Goal: Transaction & Acquisition: Purchase product/service

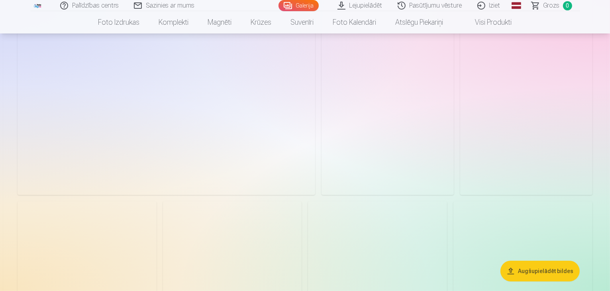
scroll to position [80, 0]
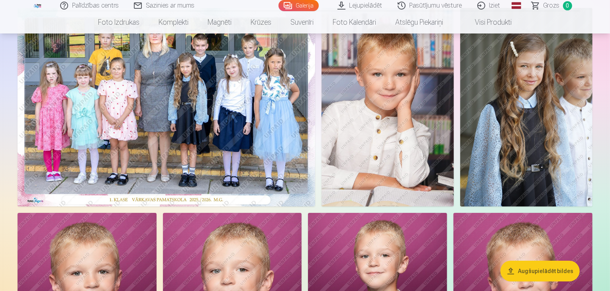
click at [553, 268] on button "Augšupielādēt bildes" at bounding box center [539, 270] width 79 height 21
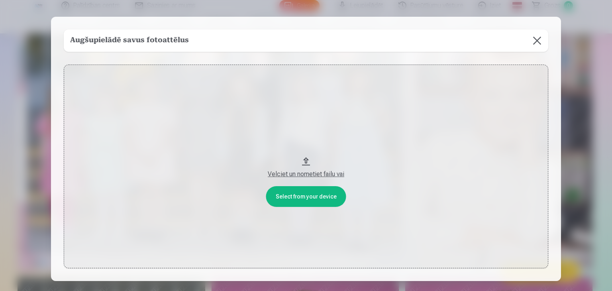
click at [305, 198] on button "Velciet un nometiet failu vai" at bounding box center [306, 167] width 484 height 204
click at [300, 195] on button "Velciet un nometiet failu vai" at bounding box center [306, 167] width 484 height 204
click at [536, 43] on button at bounding box center [537, 40] width 22 height 22
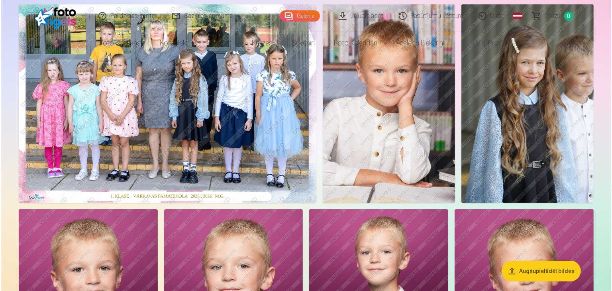
scroll to position [159, 0]
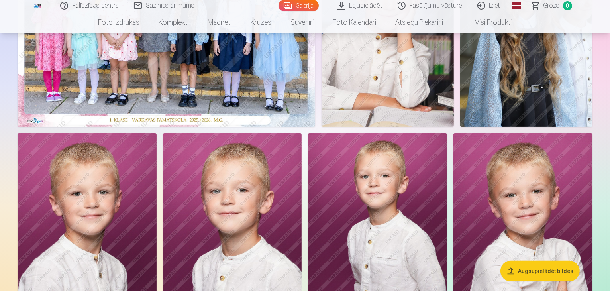
click at [306, 104] on img at bounding box center [167, 27] width 298 height 198
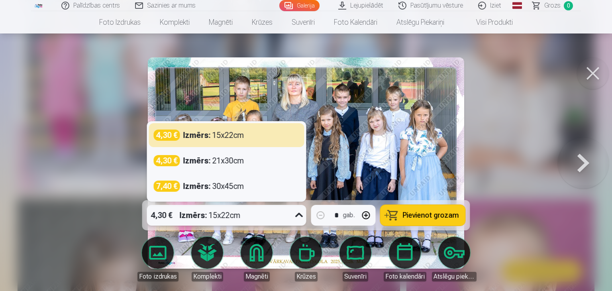
click at [298, 217] on icon at bounding box center [299, 215] width 13 height 13
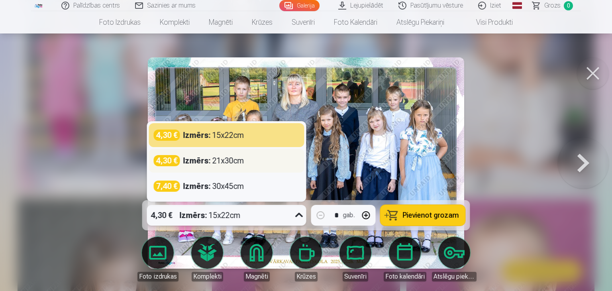
click at [240, 161] on div "Izmērs : 21x30cm" at bounding box center [213, 160] width 61 height 11
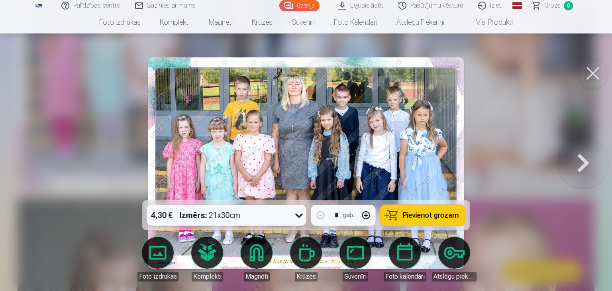
click at [300, 215] on icon at bounding box center [299, 215] width 13 height 13
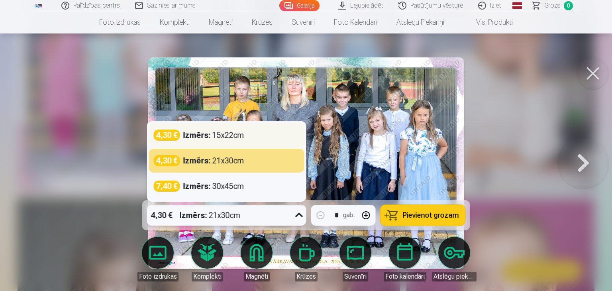
click at [255, 134] on div "4,30 € Izmērs : 15x22cm" at bounding box center [227, 134] width 146 height 11
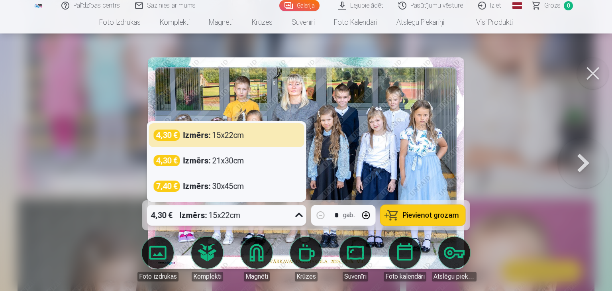
click at [297, 219] on icon at bounding box center [299, 215] width 13 height 13
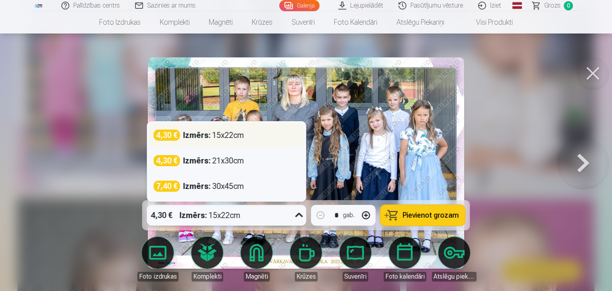
click at [244, 134] on div "Izmērs : 15x22cm" at bounding box center [213, 134] width 61 height 11
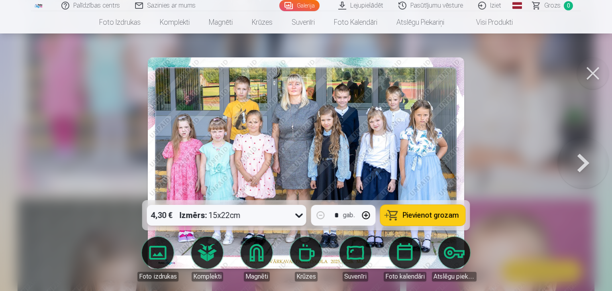
click at [403, 221] on button "Pievienot grozam" at bounding box center [422, 215] width 85 height 21
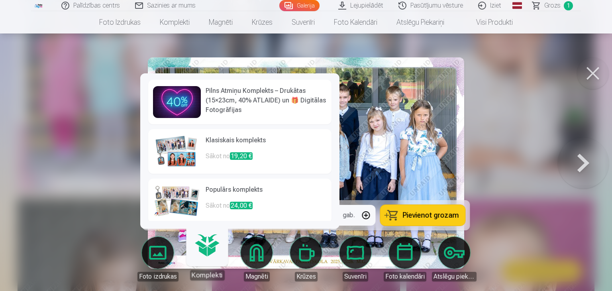
click at [201, 255] on link "Komplekti" at bounding box center [206, 255] width 49 height 49
click at [180, 151] on img at bounding box center [177, 151] width 48 height 32
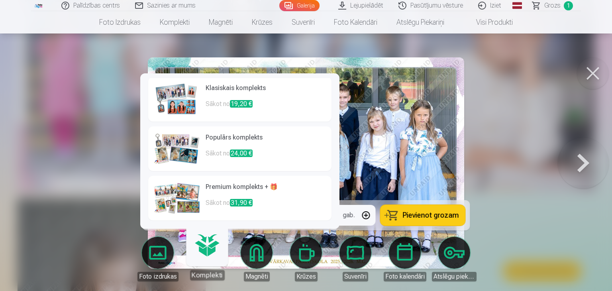
scroll to position [53, 0]
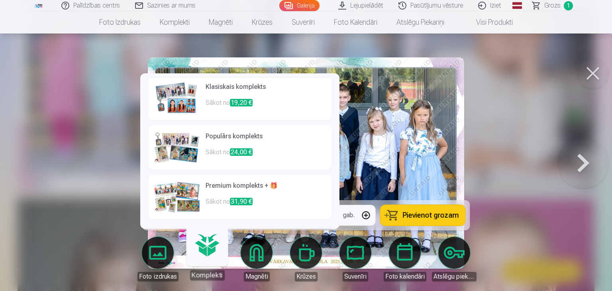
click at [170, 140] on img at bounding box center [177, 147] width 48 height 32
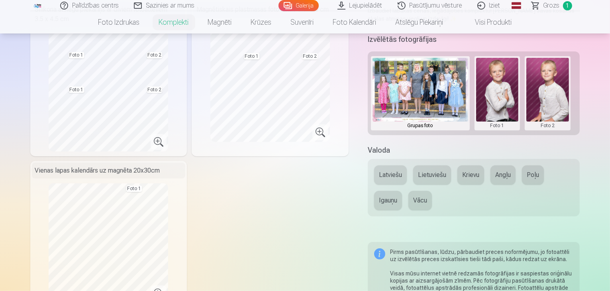
scroll to position [80, 0]
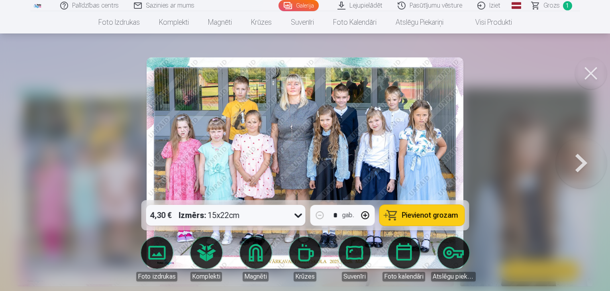
scroll to position [159, 0]
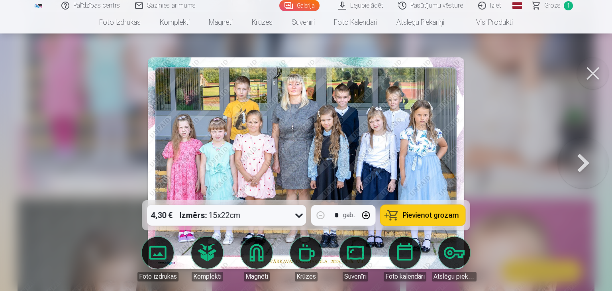
click at [593, 66] on button at bounding box center [593, 73] width 32 height 32
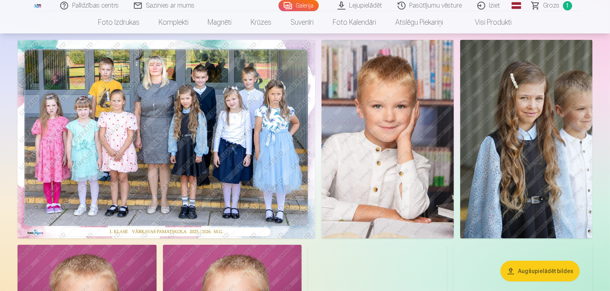
scroll to position [80, 0]
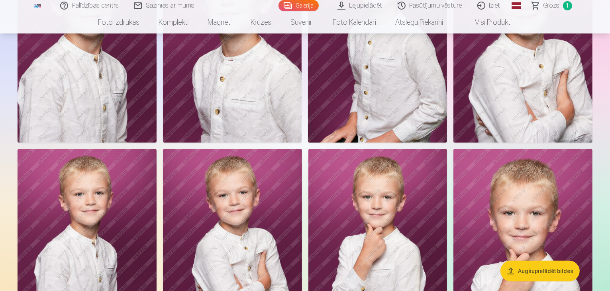
click at [157, 142] on img at bounding box center [87, 38] width 139 height 208
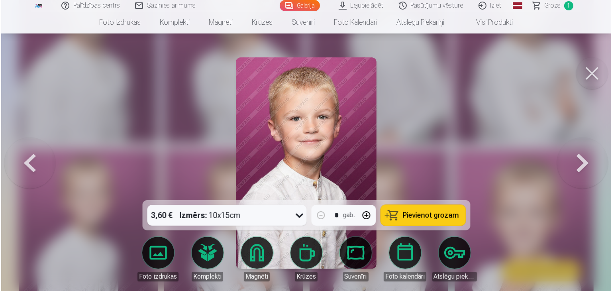
scroll to position [359, 0]
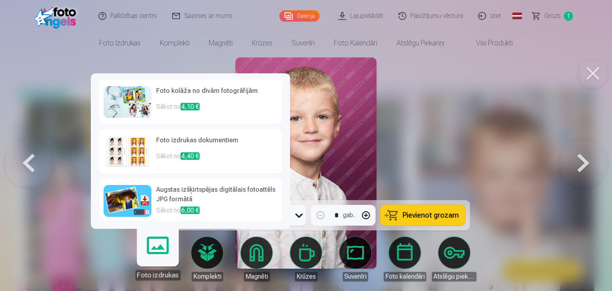
scroll to position [103, 0]
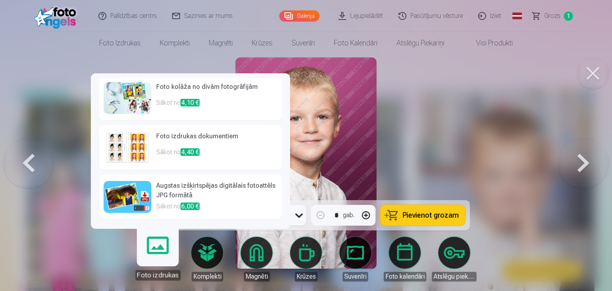
click at [168, 146] on h6 "Foto izdrukas dokumentiem" at bounding box center [216, 139] width 121 height 16
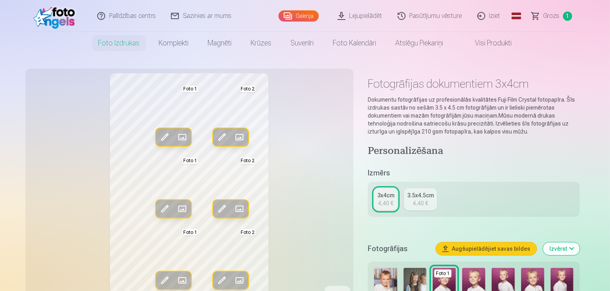
click at [233, 137] on span at bounding box center [239, 137] width 13 height 13
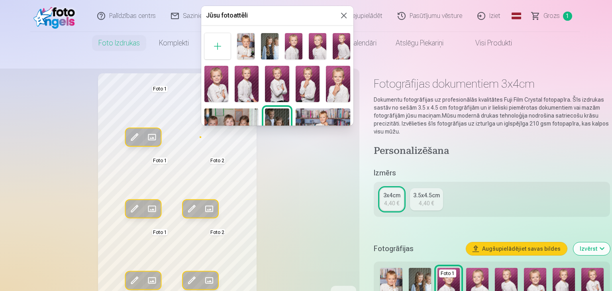
click at [293, 39] on img at bounding box center [294, 46] width 18 height 26
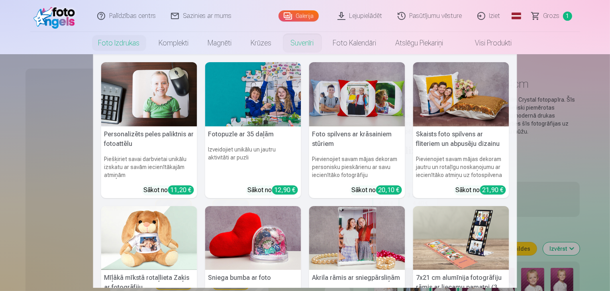
click at [46, 131] on nav "Personalizēts peles paliktnis ar fotoattēlu Piešķiriet savai darbvietai unikālu…" at bounding box center [305, 170] width 610 height 233
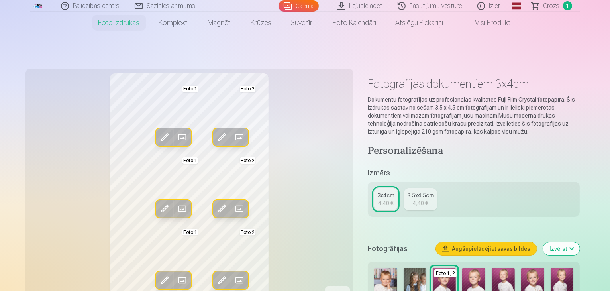
scroll to position [40, 0]
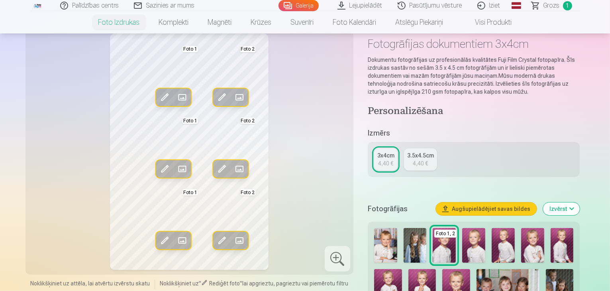
click at [384, 156] on div "3x4cm" at bounding box center [385, 155] width 17 height 8
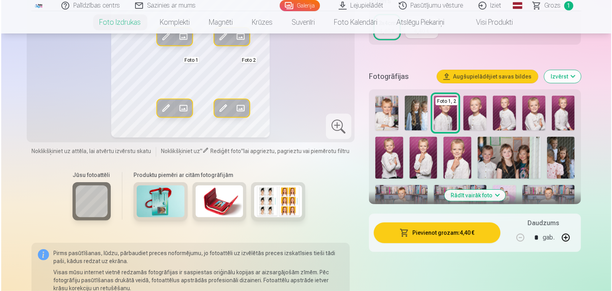
scroll to position [199, 0]
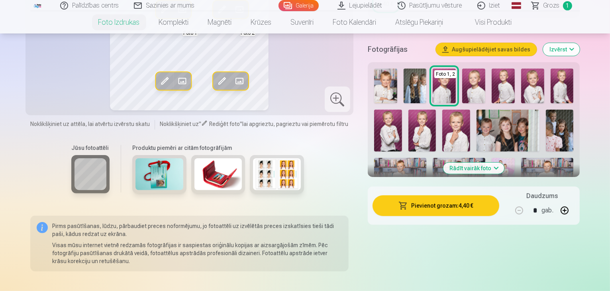
click at [428, 201] on button "Pievienot grozam : 4,40 €" at bounding box center [435, 205] width 127 height 21
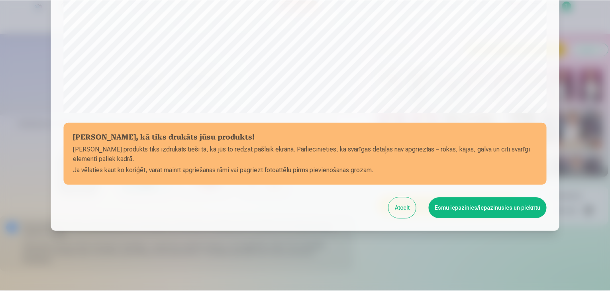
scroll to position [283, 0]
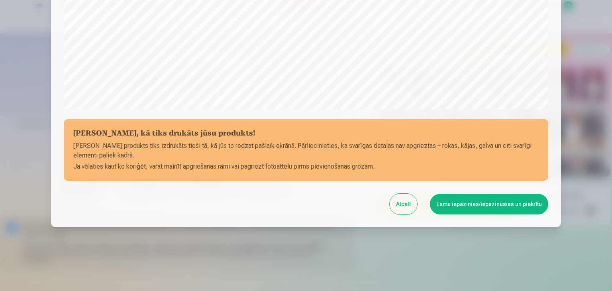
click at [481, 196] on button "Esmu iepazinies/iepazinusies un piekrītu" at bounding box center [489, 204] width 118 height 21
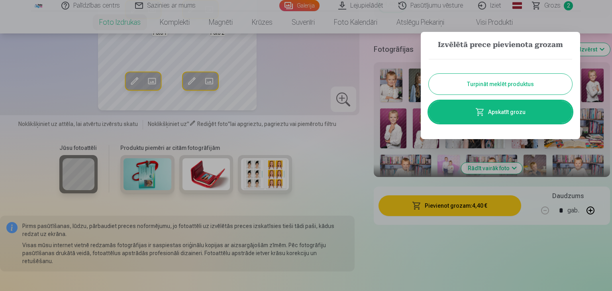
click at [464, 75] on button "Turpināt meklēt produktus" at bounding box center [500, 84] width 143 height 21
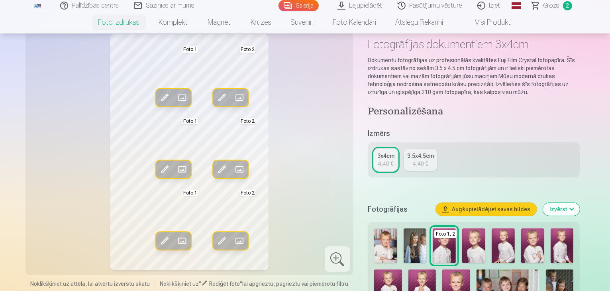
scroll to position [0, 0]
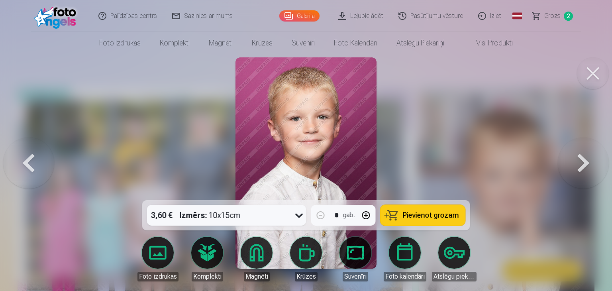
click at [588, 76] on button at bounding box center [593, 73] width 32 height 32
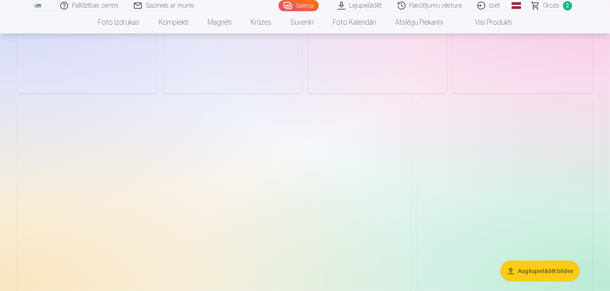
scroll to position [637, 0]
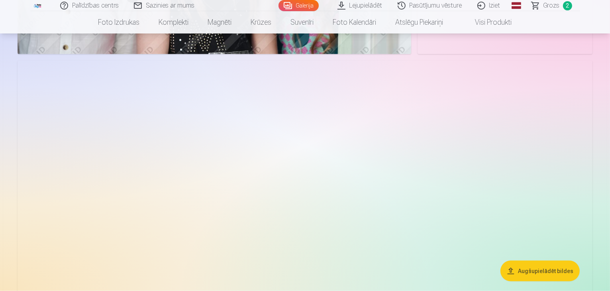
scroll to position [916, 0]
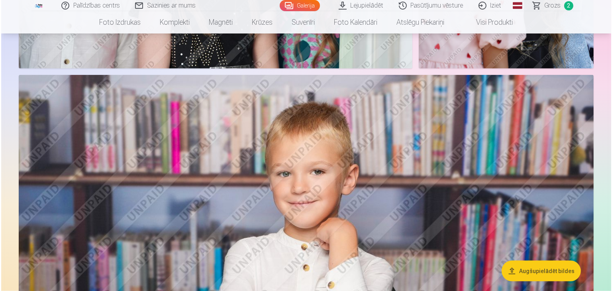
scroll to position [918, 0]
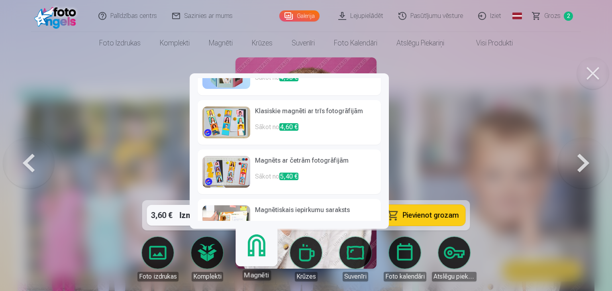
scroll to position [80, 0]
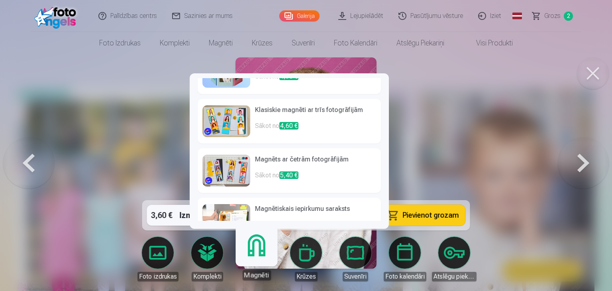
click at [277, 121] on p "Sākot no 4,60 €" at bounding box center [315, 129] width 121 height 16
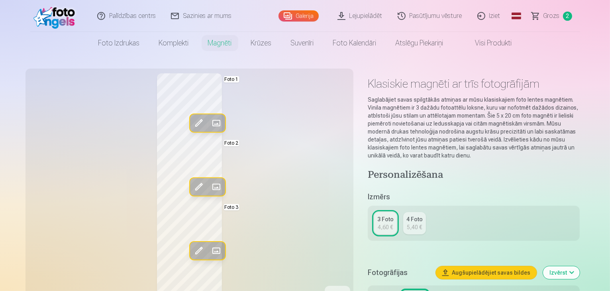
click at [209, 181] on span at bounding box center [215, 186] width 13 height 13
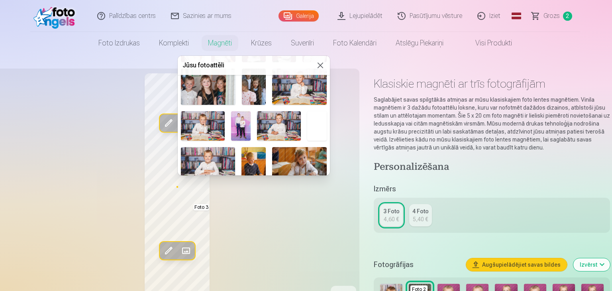
scroll to position [129, 0]
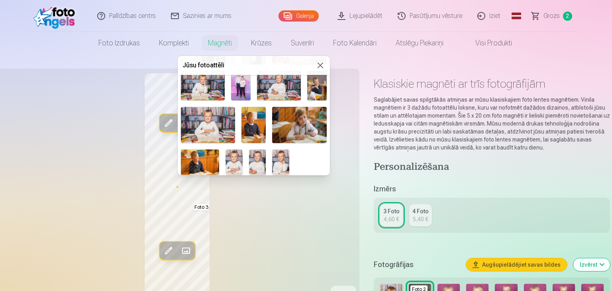
click at [316, 92] on img at bounding box center [317, 85] width 20 height 29
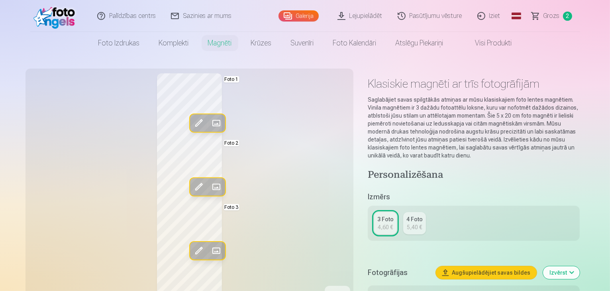
click at [192, 185] on span at bounding box center [198, 186] width 13 height 13
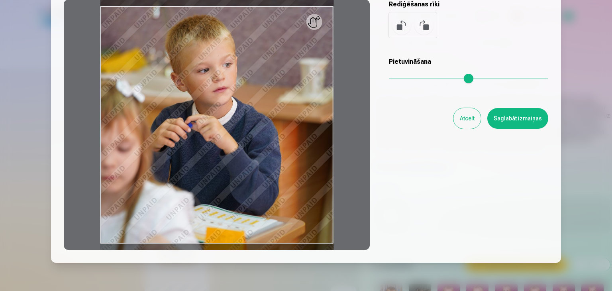
scroll to position [112, 0]
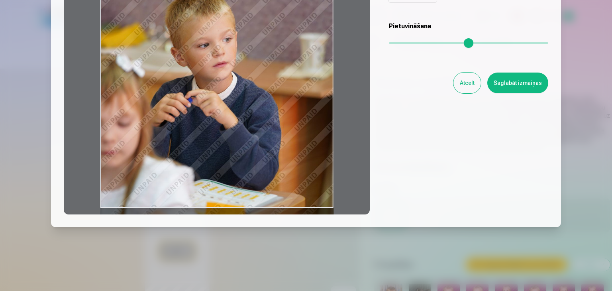
drag, startPoint x: 99, startPoint y: 208, endPoint x: 87, endPoint y: 219, distance: 15.8
click at [87, 219] on div "Rediģēt fotoattēlu [PERSON_NAME] vēlamo fotogrāfijas daļu, apgriez attēlu un/va…" at bounding box center [306, 65] width 510 height 323
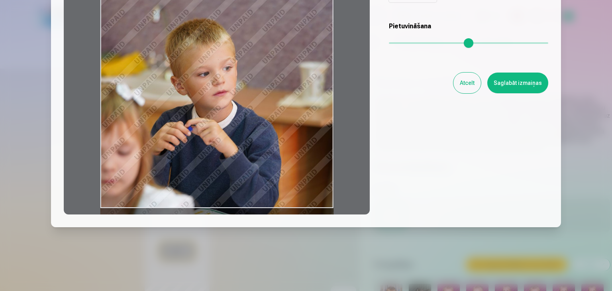
drag, startPoint x: 158, startPoint y: 126, endPoint x: 156, endPoint y: 161, distance: 34.3
click at [156, 161] on div at bounding box center [217, 89] width 306 height 250
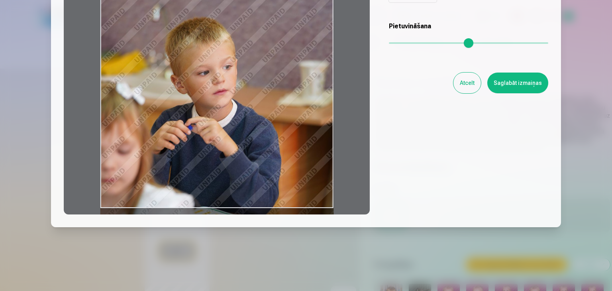
drag, startPoint x: 192, startPoint y: 116, endPoint x: 156, endPoint y: 109, distance: 36.6
click at [156, 109] on div at bounding box center [217, 89] width 306 height 250
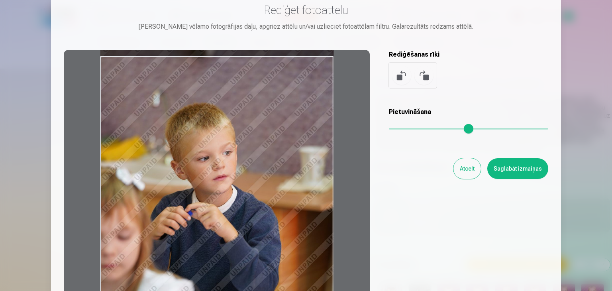
scroll to position [0, 0]
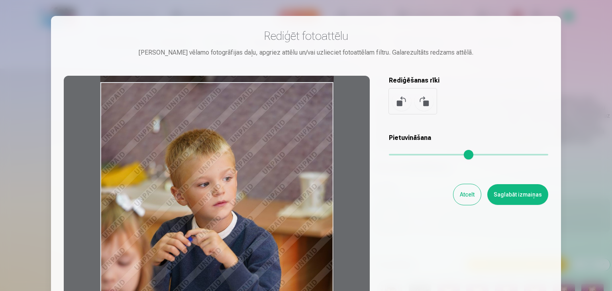
click at [467, 197] on button "Atcelt" at bounding box center [466, 194] width 27 height 21
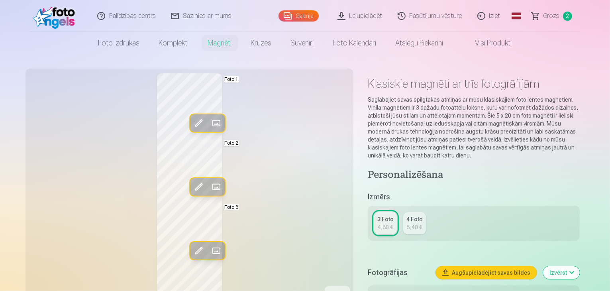
click at [209, 188] on span at bounding box center [215, 186] width 13 height 13
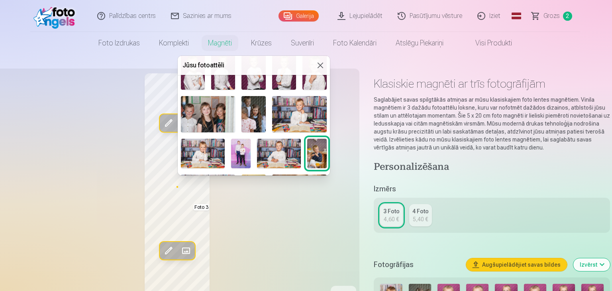
scroll to position [80, 0]
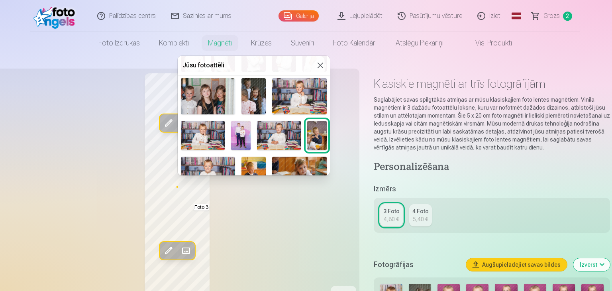
click at [200, 131] on img at bounding box center [203, 135] width 44 height 29
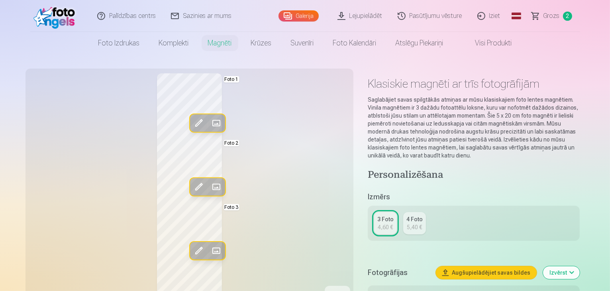
click at [209, 185] on span at bounding box center [215, 186] width 13 height 13
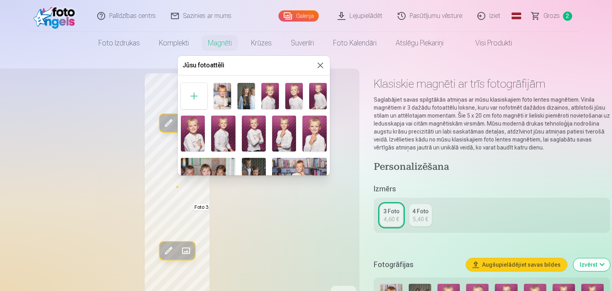
click at [165, 176] on div at bounding box center [306, 145] width 612 height 291
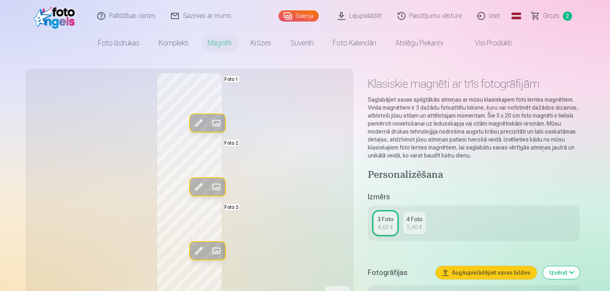
click at [192, 185] on span at bounding box center [198, 186] width 13 height 13
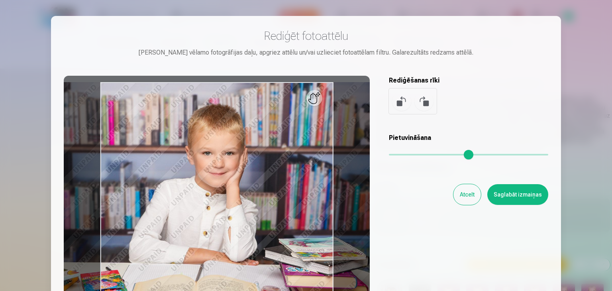
click at [467, 190] on button "Atcelt" at bounding box center [466, 194] width 27 height 21
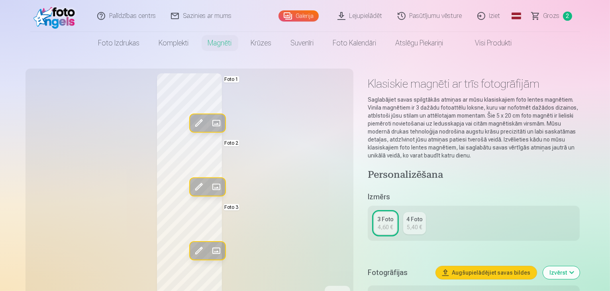
click at [209, 184] on span at bounding box center [215, 186] width 13 height 13
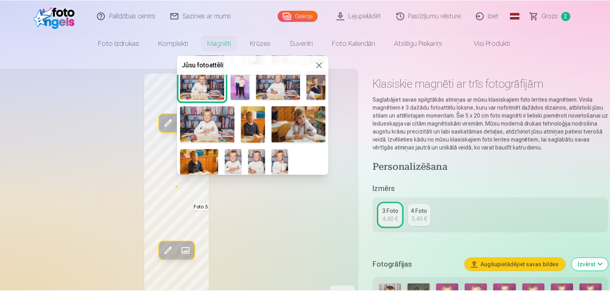
scroll to position [90, 0]
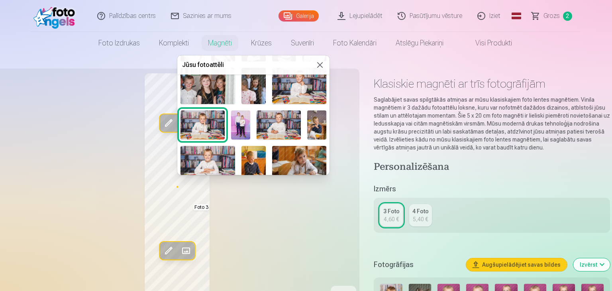
click at [286, 121] on img at bounding box center [278, 124] width 44 height 29
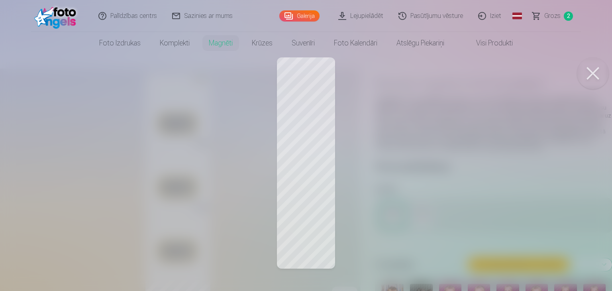
click at [162, 186] on div at bounding box center [306, 145] width 612 height 291
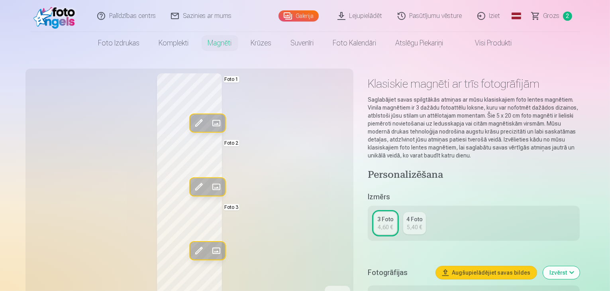
click at [192, 188] on span at bounding box center [198, 186] width 13 height 13
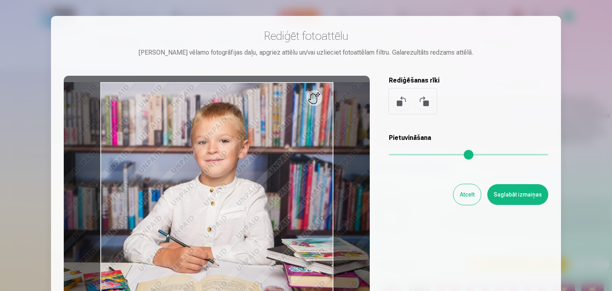
click at [469, 196] on button "Atcelt" at bounding box center [466, 194] width 27 height 21
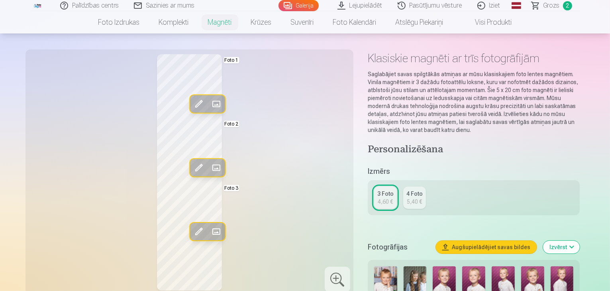
scroll to position [40, 0]
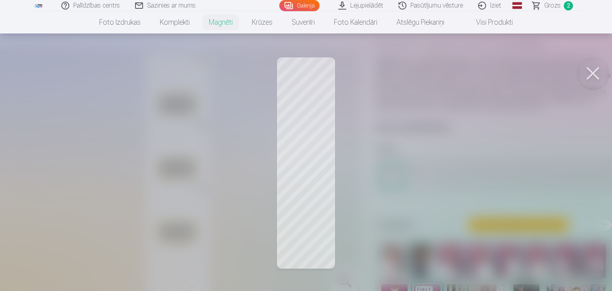
click at [303, 199] on div at bounding box center [306, 145] width 612 height 291
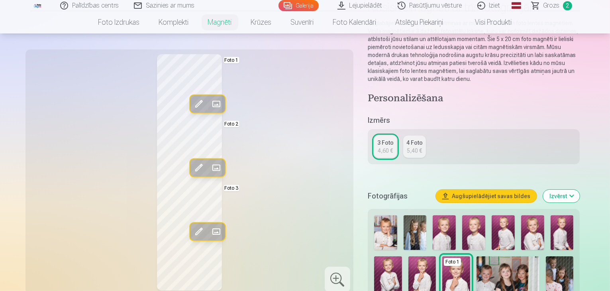
scroll to position [119, 0]
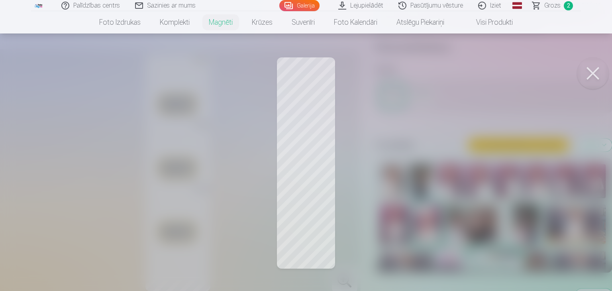
click at [310, 252] on div at bounding box center [306, 145] width 612 height 291
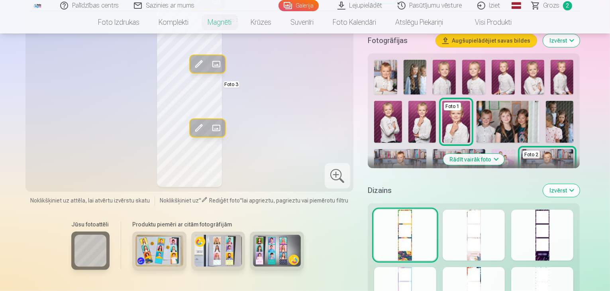
scroll to position [239, 0]
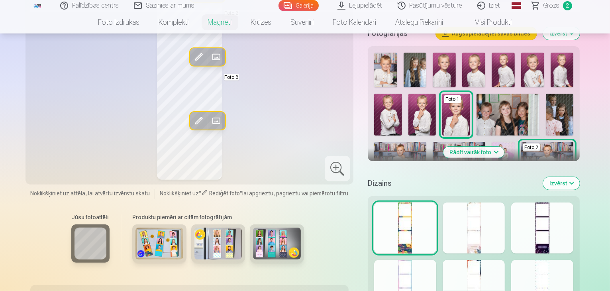
click at [489, 214] on div at bounding box center [473, 227] width 62 height 51
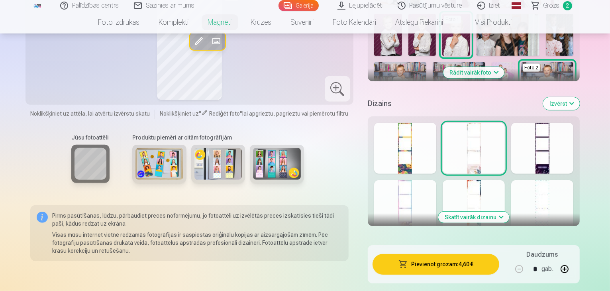
scroll to position [279, 0]
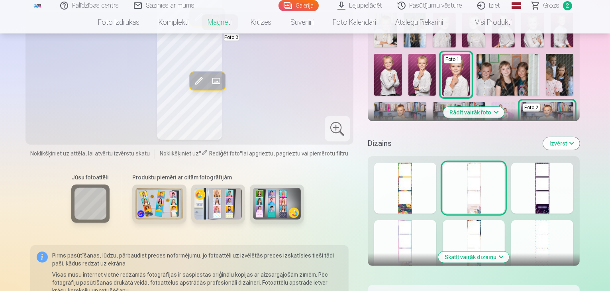
click at [486, 251] on button "Skatīt vairāk dizainu" at bounding box center [473, 256] width 71 height 11
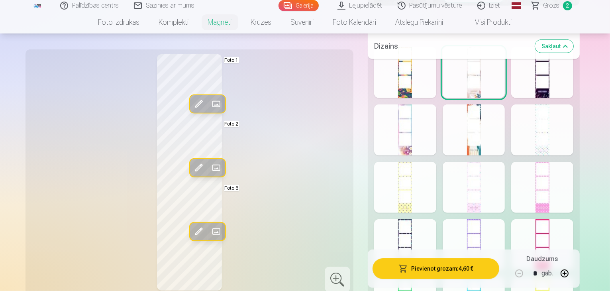
scroll to position [398, 0]
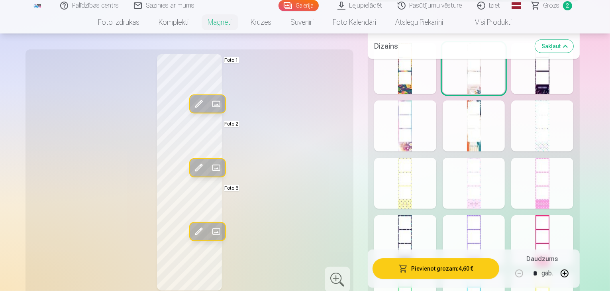
click at [410, 222] on div at bounding box center [405, 240] width 62 height 51
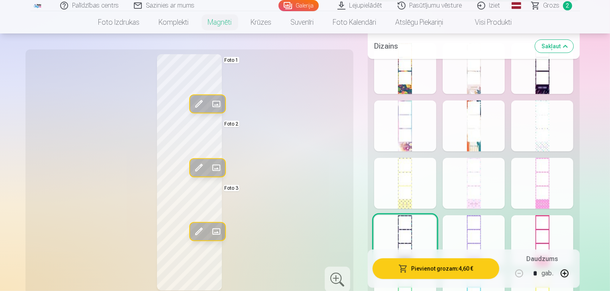
click at [397, 169] on div at bounding box center [405, 183] width 62 height 51
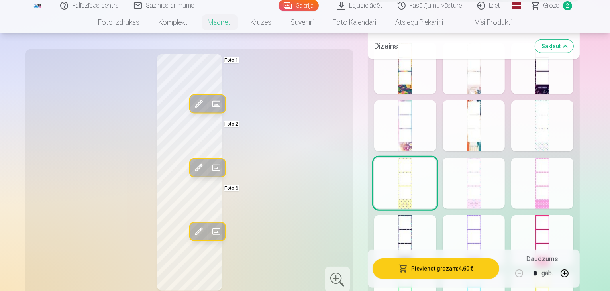
click at [475, 171] on div at bounding box center [473, 183] width 62 height 51
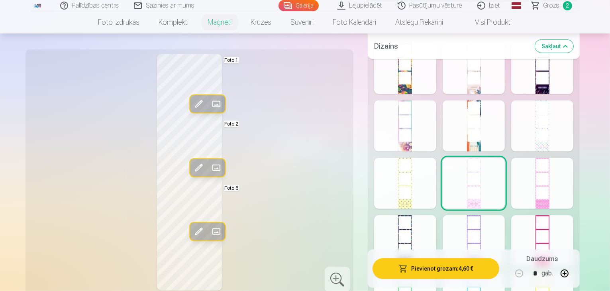
click at [491, 235] on div at bounding box center [473, 240] width 62 height 51
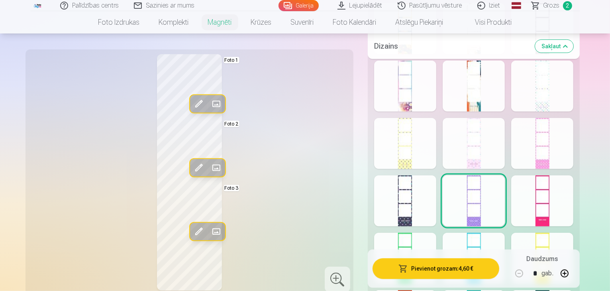
click at [505, 233] on div at bounding box center [473, 258] width 62 height 51
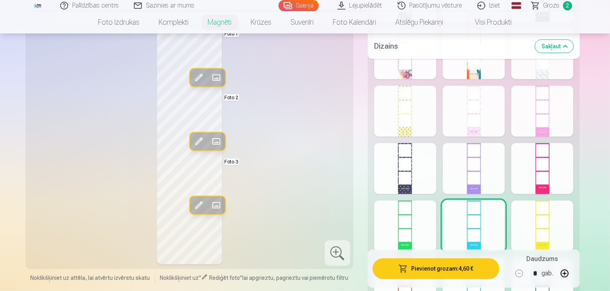
scroll to position [518, 0]
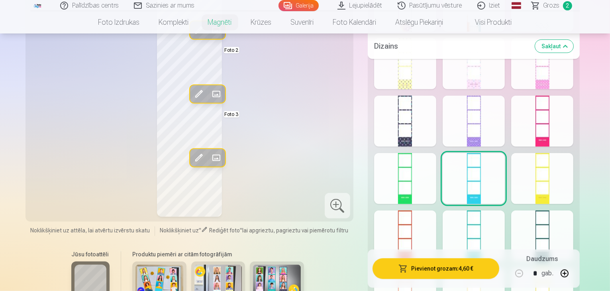
click at [566, 186] on div at bounding box center [542, 178] width 62 height 51
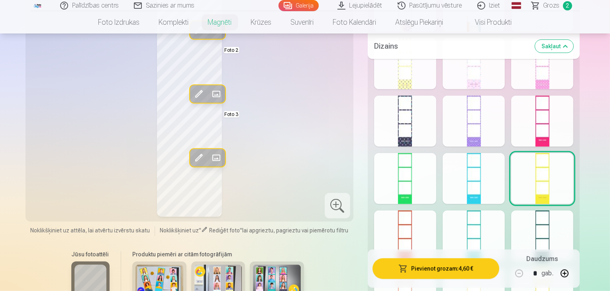
click at [567, 233] on div at bounding box center [542, 235] width 62 height 51
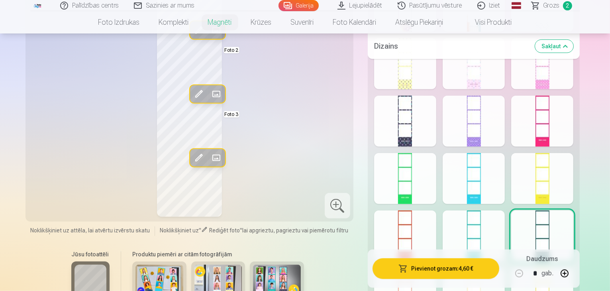
click at [494, 236] on div at bounding box center [473, 235] width 62 height 51
click at [435, 236] on div at bounding box center [405, 235] width 62 height 51
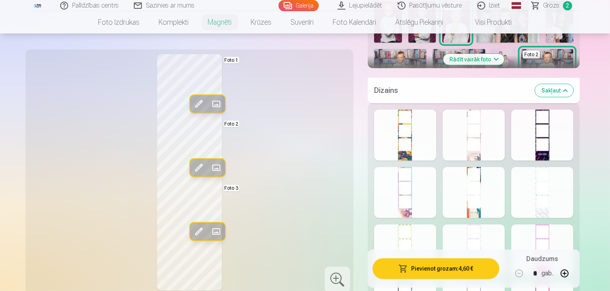
scroll to position [319, 0]
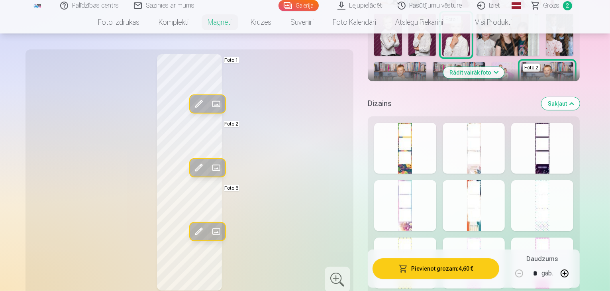
click at [419, 136] on div at bounding box center [405, 148] width 62 height 51
click at [487, 143] on div at bounding box center [473, 148] width 62 height 51
click at [573, 139] on div at bounding box center [542, 148] width 62 height 51
click at [406, 200] on div at bounding box center [405, 205] width 62 height 51
click at [497, 202] on div at bounding box center [473, 205] width 62 height 51
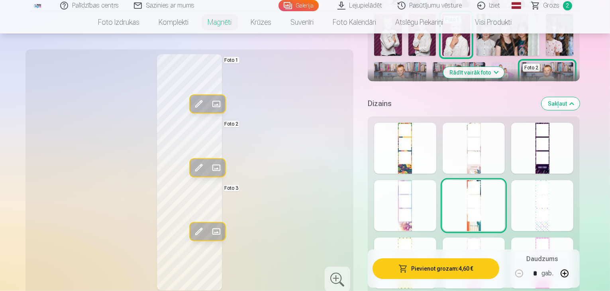
click at [563, 194] on div at bounding box center [542, 205] width 62 height 51
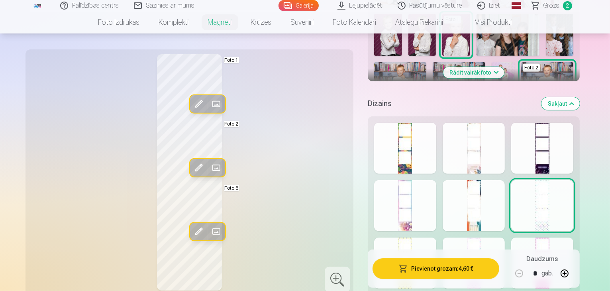
scroll to position [358, 0]
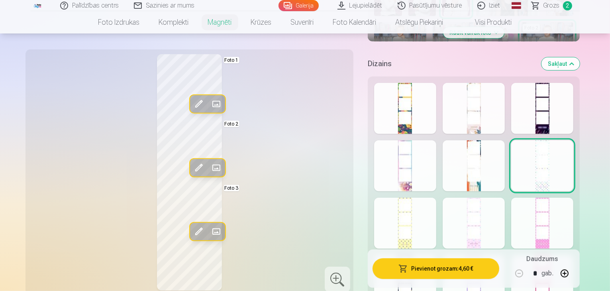
click at [388, 211] on div at bounding box center [405, 223] width 62 height 51
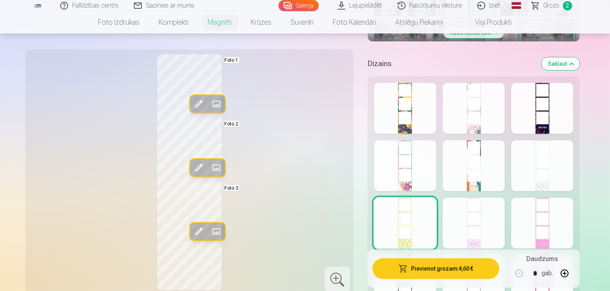
click at [486, 212] on div at bounding box center [473, 223] width 62 height 51
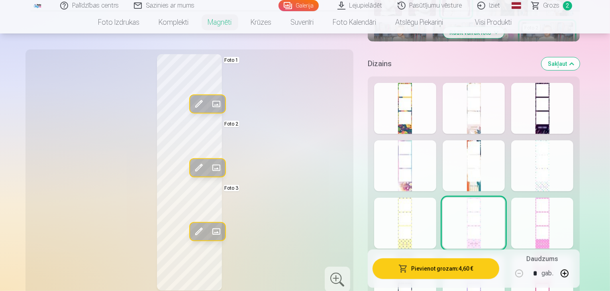
click at [546, 209] on div at bounding box center [542, 223] width 62 height 51
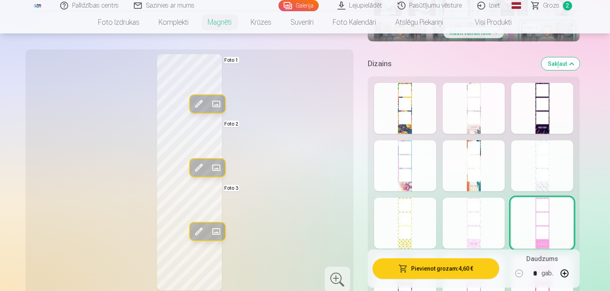
click at [436, 217] on div at bounding box center [405, 223] width 62 height 51
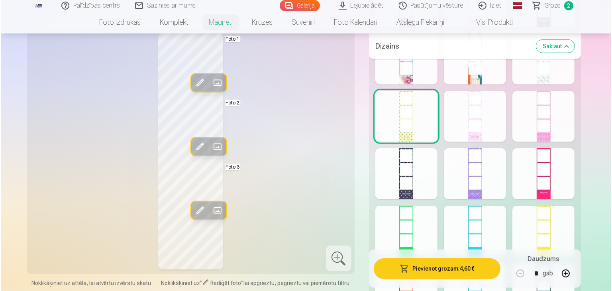
scroll to position [478, 0]
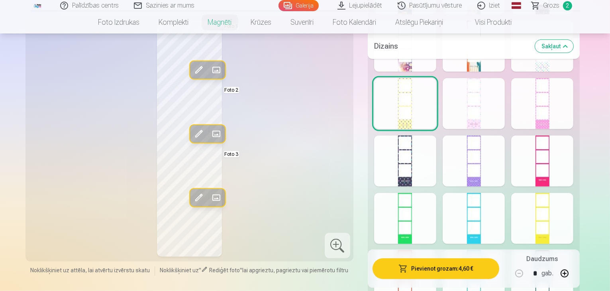
click at [428, 155] on div at bounding box center [405, 160] width 62 height 51
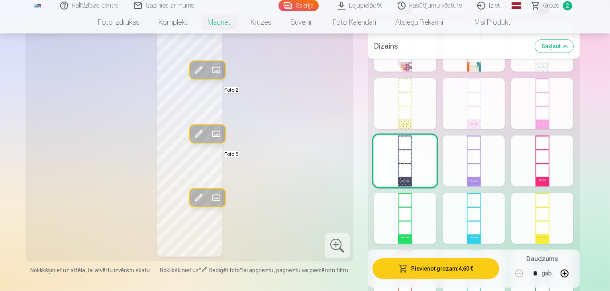
click at [473, 160] on div at bounding box center [473, 160] width 62 height 51
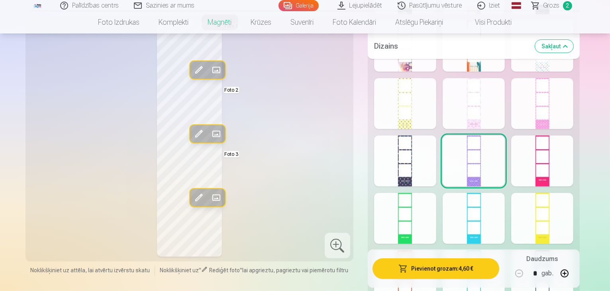
click at [549, 157] on div at bounding box center [542, 160] width 62 height 51
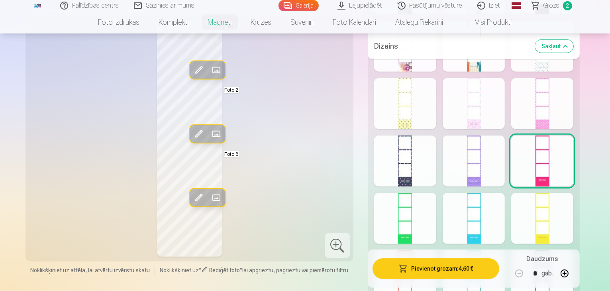
click at [409, 149] on div at bounding box center [405, 160] width 62 height 51
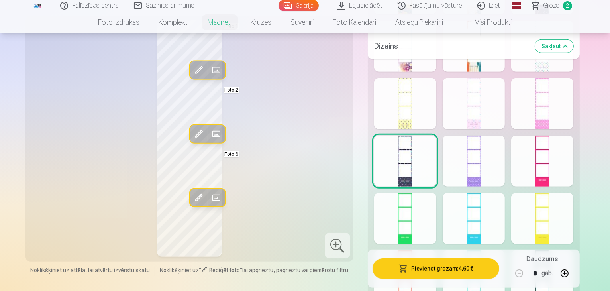
click at [408, 270] on span "button" at bounding box center [403, 268] width 10 height 8
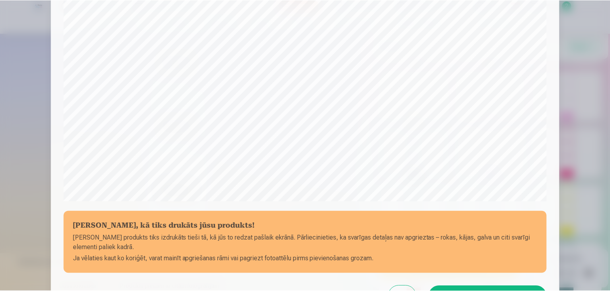
scroll to position [283, 0]
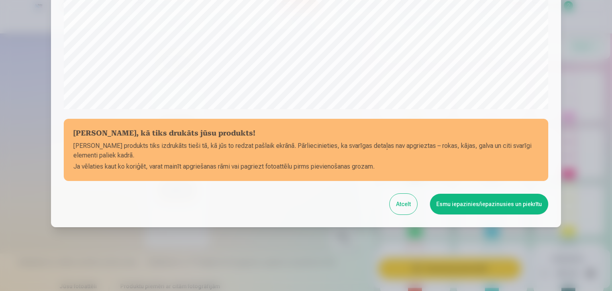
click at [476, 206] on button "Esmu iepazinies/iepazinusies un piekrītu" at bounding box center [489, 204] width 118 height 21
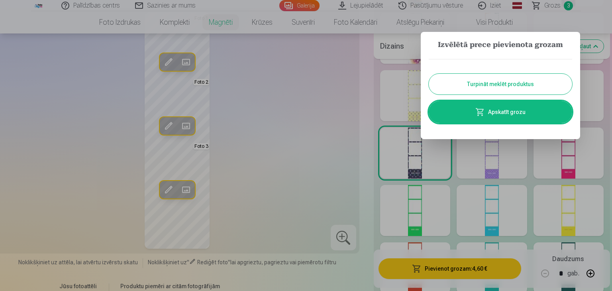
click at [500, 86] on button "Turpināt meklēt produktus" at bounding box center [500, 84] width 143 height 21
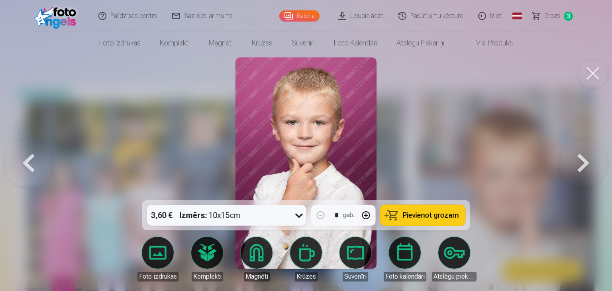
click at [593, 80] on button at bounding box center [593, 73] width 32 height 32
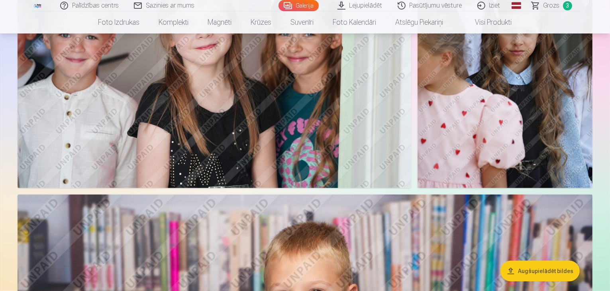
scroll to position [993, 0]
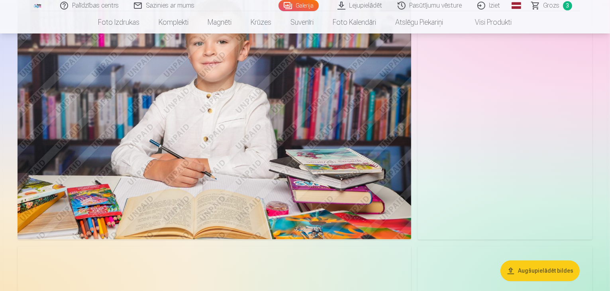
scroll to position [1673, 0]
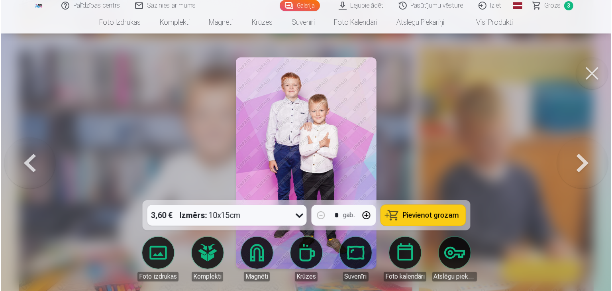
scroll to position [1878, 0]
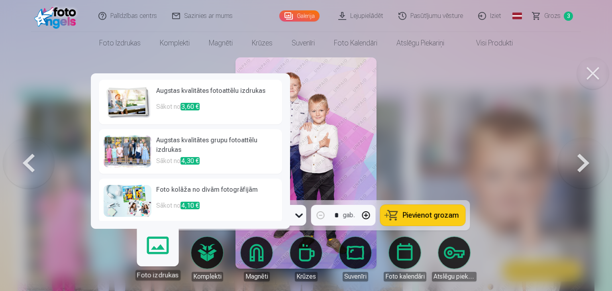
click at [191, 111] on p "Sākot no 3,60 €" at bounding box center [216, 110] width 121 height 16
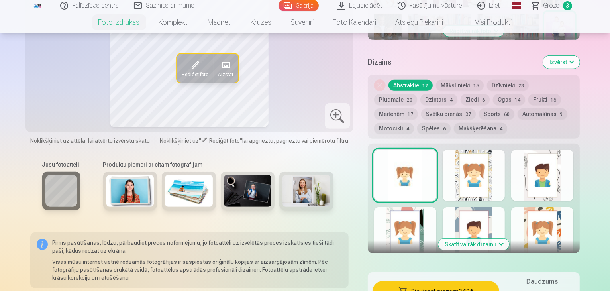
scroll to position [478, 0]
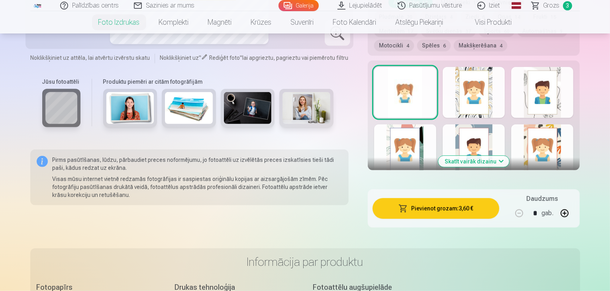
click at [501, 156] on button "Skatīt vairāk dizainu" at bounding box center [473, 161] width 71 height 11
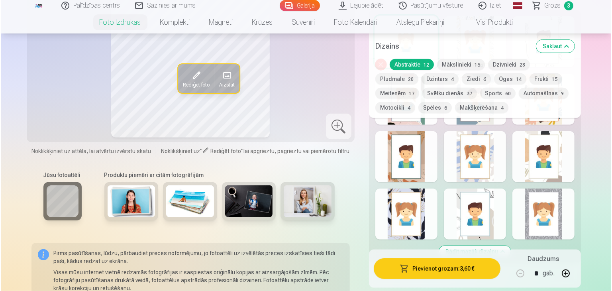
scroll to position [398, 0]
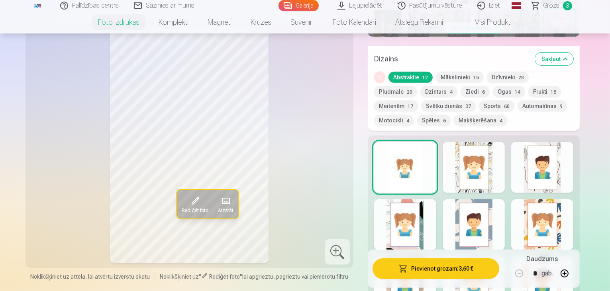
click at [427, 267] on button "Pievienot grozam : 3,60 €" at bounding box center [435, 268] width 127 height 21
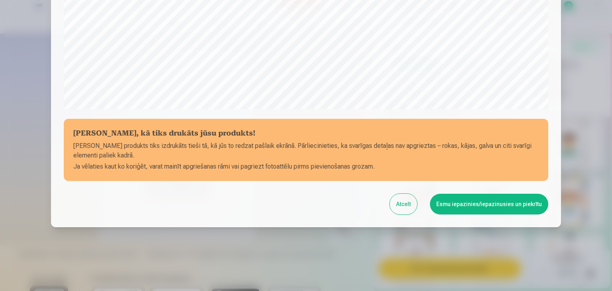
scroll to position [283, 0]
click at [438, 205] on button "Esmu iepazinies/iepazinusies un piekrītu" at bounding box center [489, 204] width 118 height 21
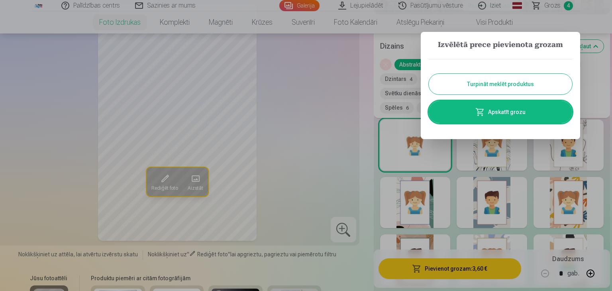
click at [488, 88] on button "Turpināt meklēt produktus" at bounding box center [500, 84] width 143 height 21
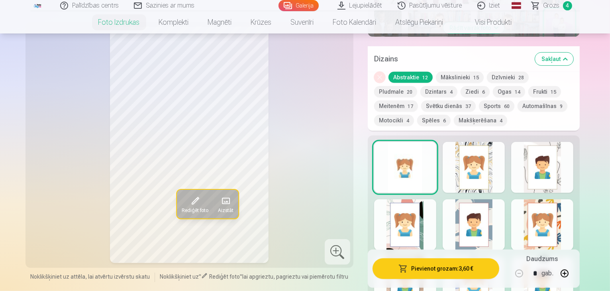
click at [450, 266] on button "Pievienot grozam : 3,60 €" at bounding box center [435, 268] width 127 height 21
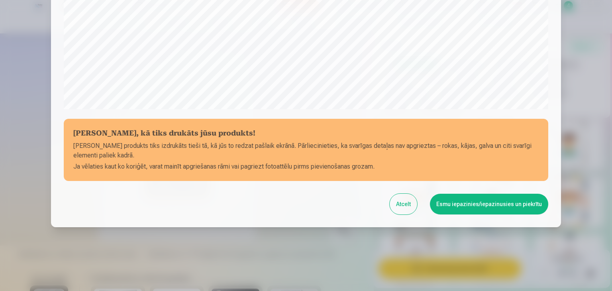
click at [457, 206] on button "Esmu iepazinies/iepazinusies un piekrītu" at bounding box center [489, 204] width 118 height 21
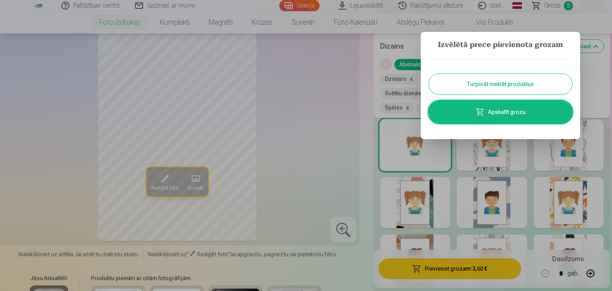
click at [482, 82] on button "Turpināt meklēt produktus" at bounding box center [500, 84] width 143 height 21
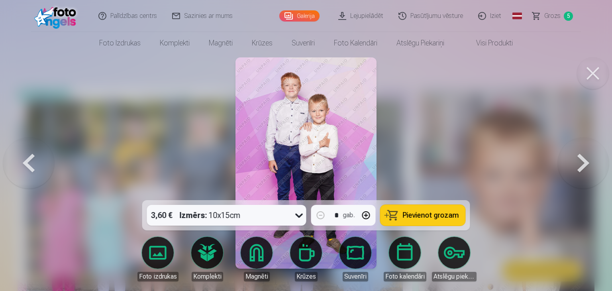
click at [595, 65] on button at bounding box center [593, 73] width 32 height 32
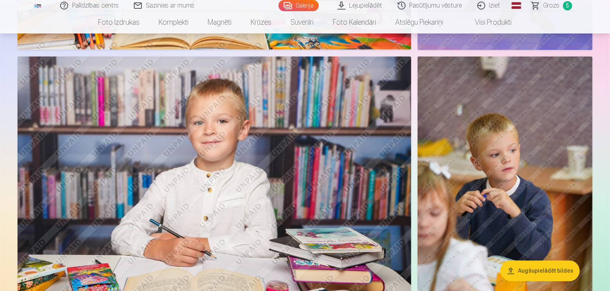
scroll to position [1659, 0]
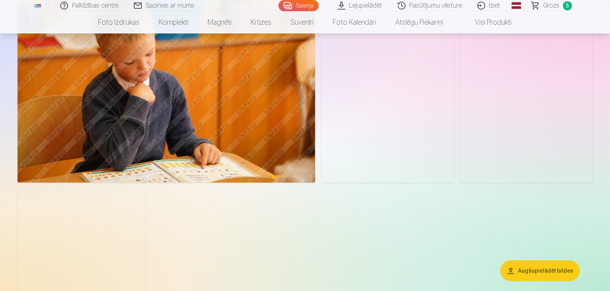
scroll to position [2589, 0]
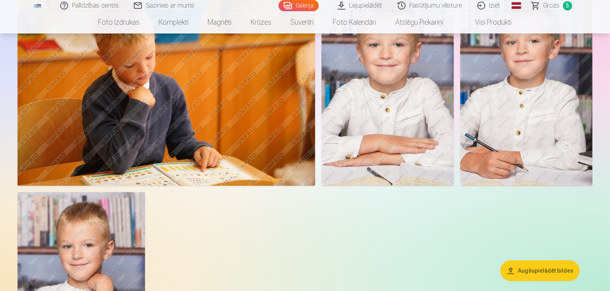
click at [551, 4] on span "Grozs" at bounding box center [551, 6] width 16 height 10
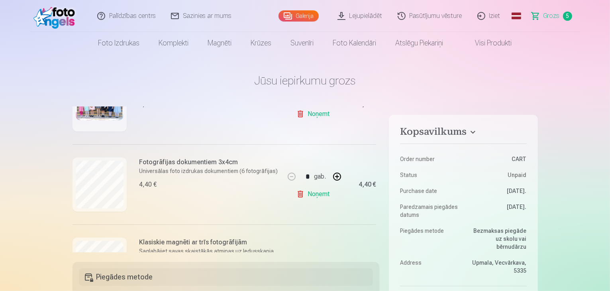
scroll to position [159, 0]
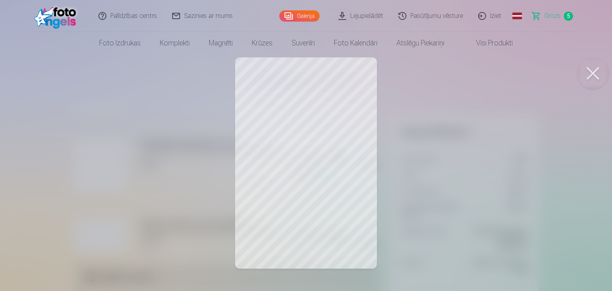
click at [286, 160] on div at bounding box center [306, 145] width 612 height 291
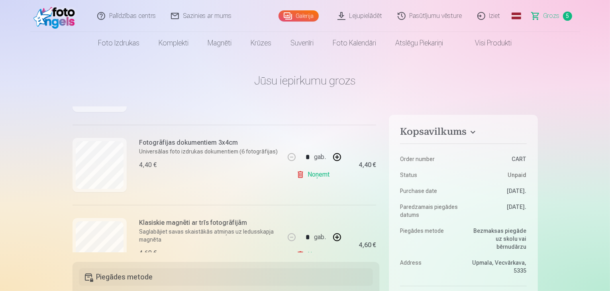
click at [310, 172] on link "Noņemt" at bounding box center [314, 174] width 36 height 16
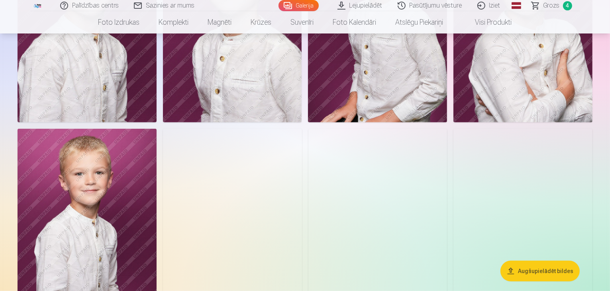
scroll to position [375, 0]
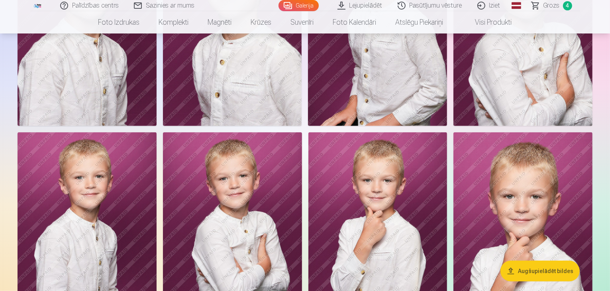
click at [157, 125] on img at bounding box center [87, 21] width 139 height 208
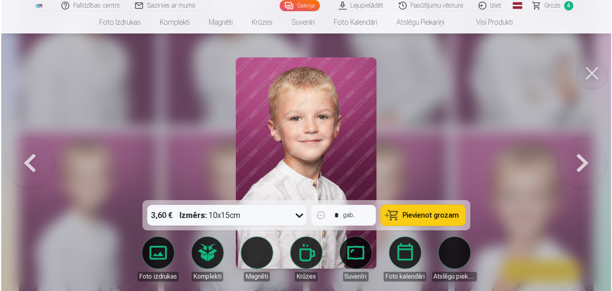
scroll to position [376, 0]
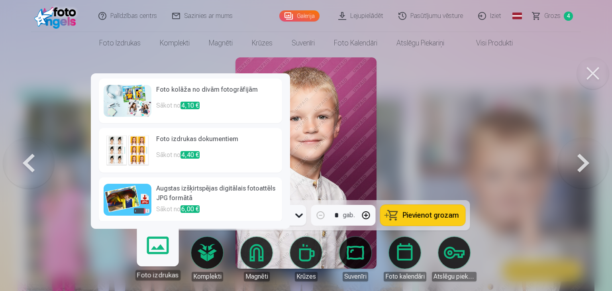
scroll to position [103, 0]
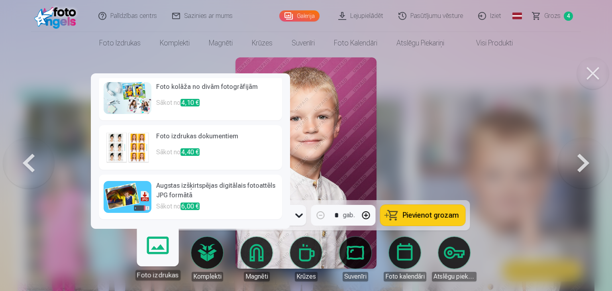
click at [178, 143] on h6 "Foto izdrukas dokumentiem" at bounding box center [216, 139] width 121 height 16
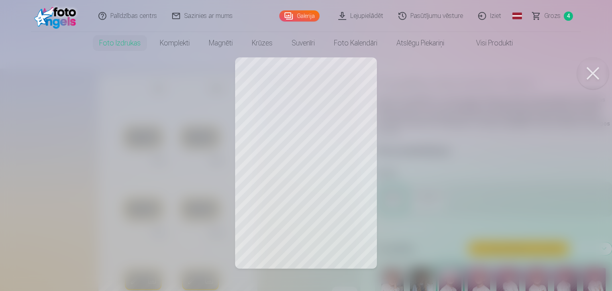
click at [321, 102] on div at bounding box center [306, 145] width 612 height 291
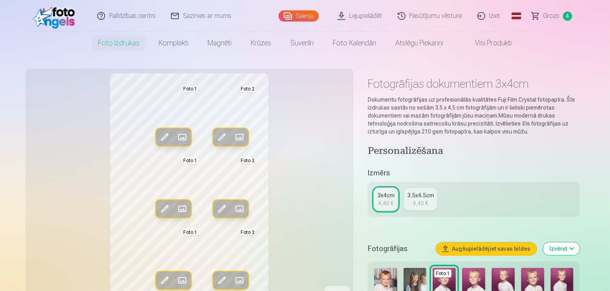
click at [233, 136] on span at bounding box center [239, 137] width 13 height 13
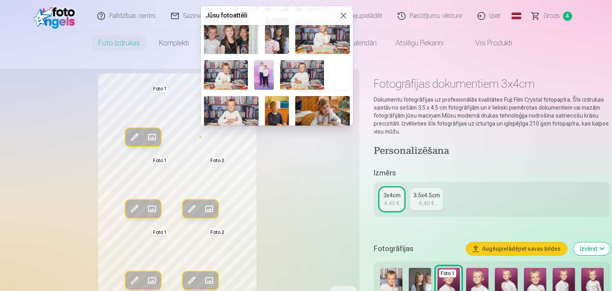
scroll to position [130, 0]
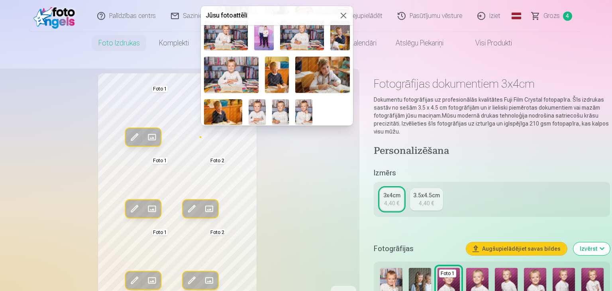
click at [252, 110] on img at bounding box center [257, 111] width 17 height 25
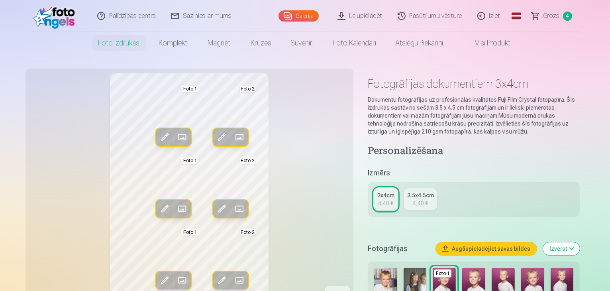
click at [215, 137] on span at bounding box center [221, 137] width 13 height 13
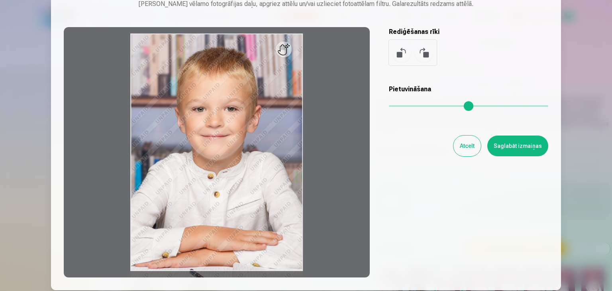
scroll to position [32, 0]
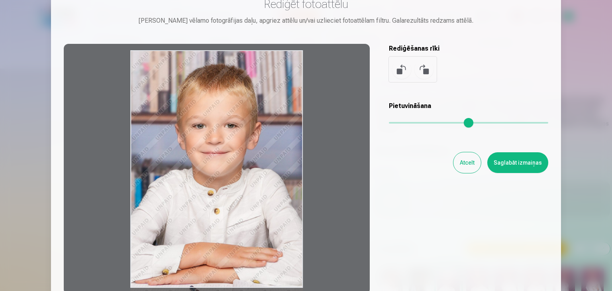
drag, startPoint x: 282, startPoint y: 71, endPoint x: 231, endPoint y: 127, distance: 75.8
click at [231, 127] on div at bounding box center [217, 169] width 306 height 250
drag, startPoint x: 276, startPoint y: 75, endPoint x: 201, endPoint y: 137, distance: 97.6
click at [243, 123] on div at bounding box center [217, 169] width 306 height 250
drag, startPoint x: 175, startPoint y: 157, endPoint x: 285, endPoint y: 220, distance: 126.5
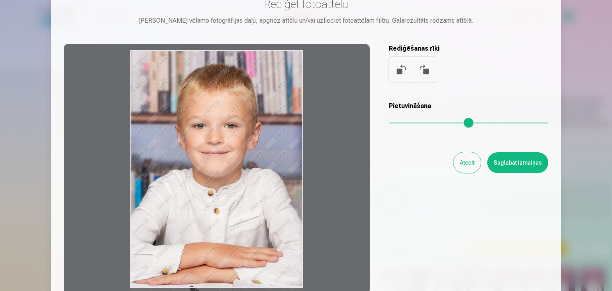
click at [255, 238] on div at bounding box center [217, 169] width 306 height 250
click at [508, 159] on button "Saglabāt izmaiņas" at bounding box center [517, 162] width 61 height 21
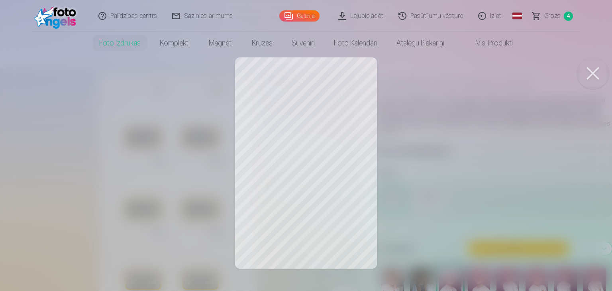
click at [327, 101] on div at bounding box center [306, 145] width 612 height 291
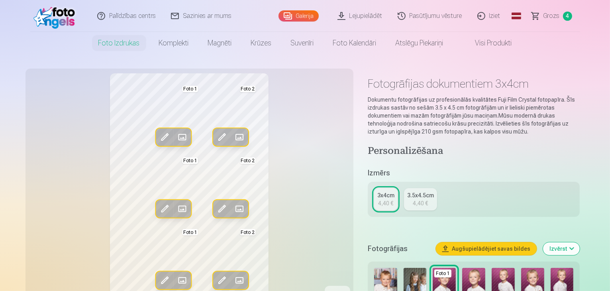
click at [213, 134] on button "Rediģēt foto" at bounding box center [222, 137] width 18 height 18
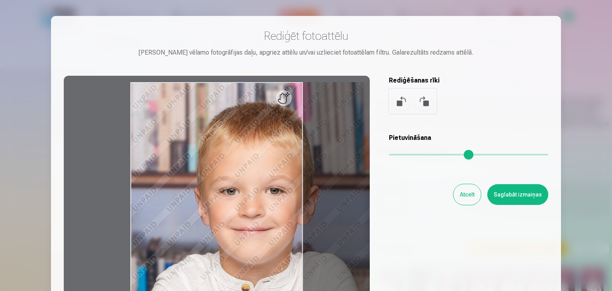
click at [415, 154] on input "range" at bounding box center [468, 155] width 159 height 2
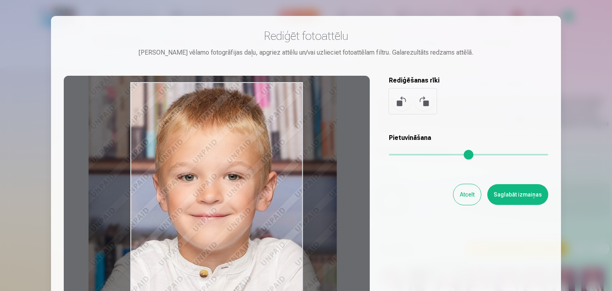
drag, startPoint x: 276, startPoint y: 187, endPoint x: 234, endPoint y: 173, distance: 44.1
click at [234, 173] on div at bounding box center [217, 201] width 306 height 250
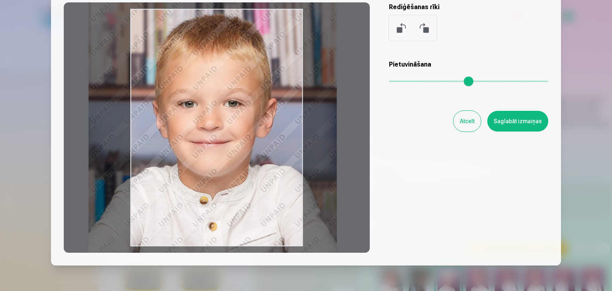
scroll to position [72, 0]
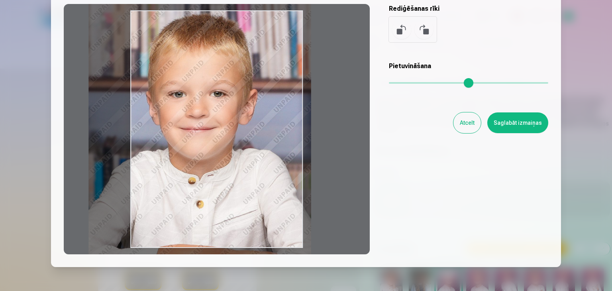
drag, startPoint x: 415, startPoint y: 79, endPoint x: 407, endPoint y: 78, distance: 8.8
click at [407, 82] on input "range" at bounding box center [468, 83] width 159 height 2
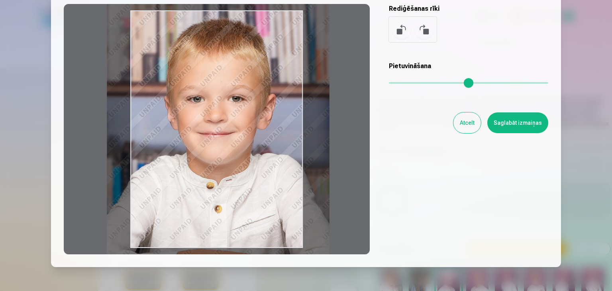
drag, startPoint x: 261, startPoint y: 129, endPoint x: 280, endPoint y: 133, distance: 18.9
click at [280, 133] on div at bounding box center [217, 129] width 306 height 250
type input "***"
click at [529, 116] on button "Saglabāt izmaiņas" at bounding box center [517, 122] width 61 height 21
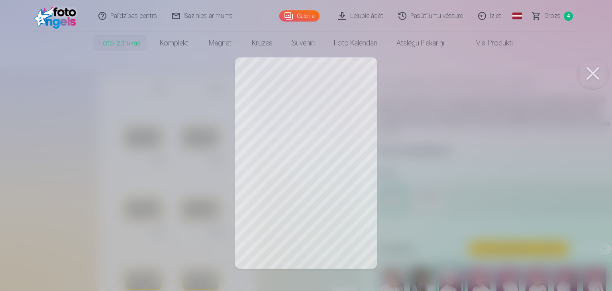
click at [410, 92] on div at bounding box center [306, 145] width 612 height 291
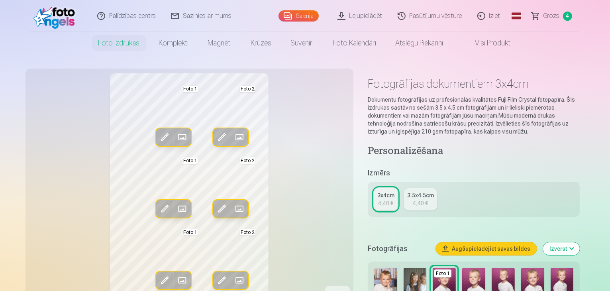
click at [213, 138] on button "Rediģēt foto" at bounding box center [222, 137] width 18 height 18
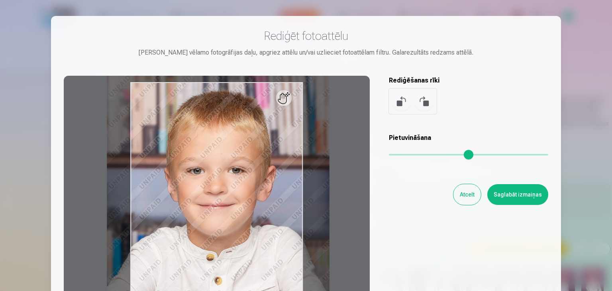
scroll to position [40, 0]
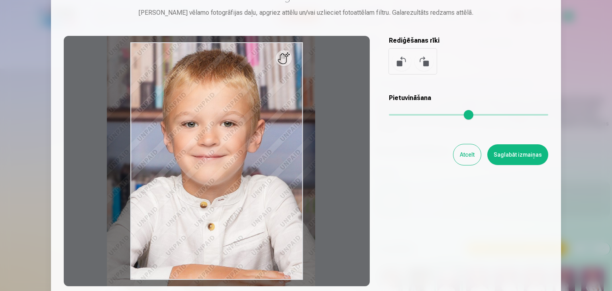
click at [404, 116] on input "range" at bounding box center [468, 115] width 159 height 2
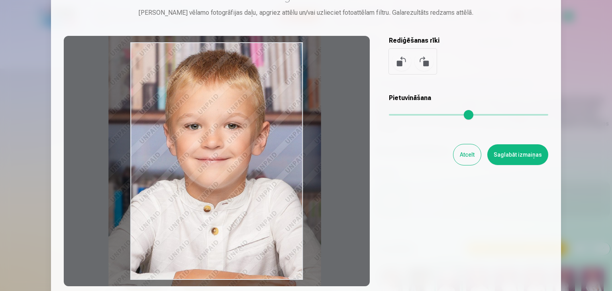
type input "****"
click at [244, 187] on div at bounding box center [217, 161] width 306 height 250
click at [529, 155] on button "Saglabāt izmaiņas" at bounding box center [517, 154] width 61 height 21
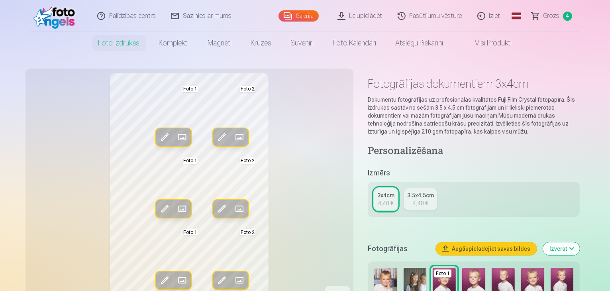
click at [215, 132] on span at bounding box center [221, 137] width 13 height 13
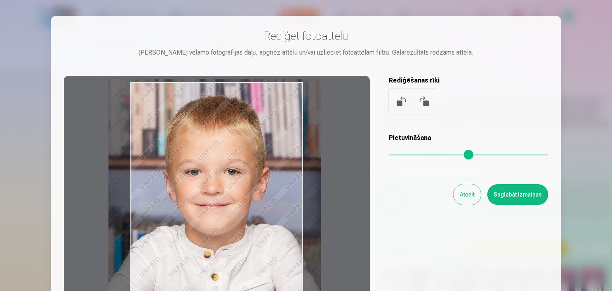
drag, startPoint x: 265, startPoint y: 186, endPoint x: 264, endPoint y: 192, distance: 6.4
click at [264, 192] on div at bounding box center [217, 201] width 306 height 250
type input "****"
click at [513, 199] on button "Saglabāt izmaiņas" at bounding box center [517, 194] width 61 height 21
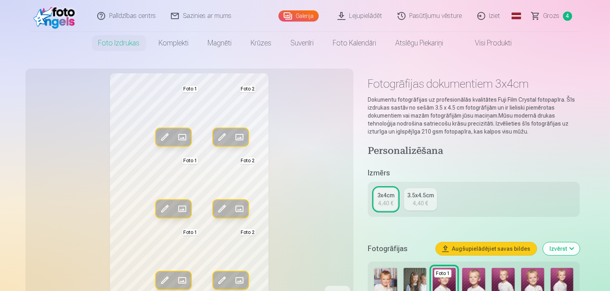
click at [215, 205] on span at bounding box center [221, 208] width 13 height 13
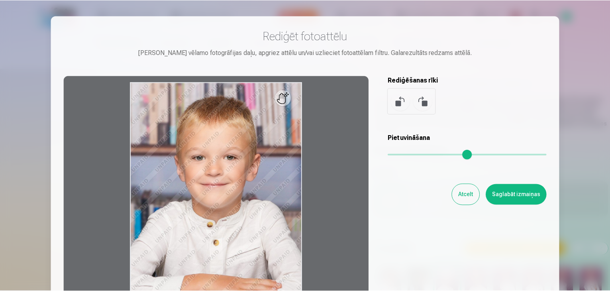
scroll to position [80, 0]
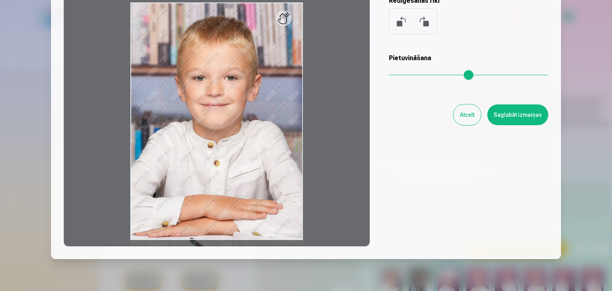
click at [405, 74] on input "range" at bounding box center [468, 75] width 159 height 2
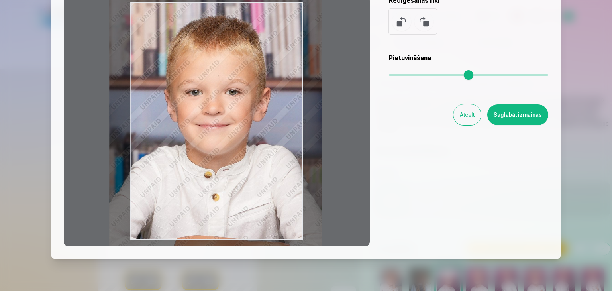
type input "****"
drag, startPoint x: 256, startPoint y: 112, endPoint x: 234, endPoint y: 109, distance: 21.7
click at [234, 109] on div at bounding box center [217, 121] width 306 height 250
click at [520, 117] on button "Saglabāt izmaiņas" at bounding box center [517, 114] width 61 height 21
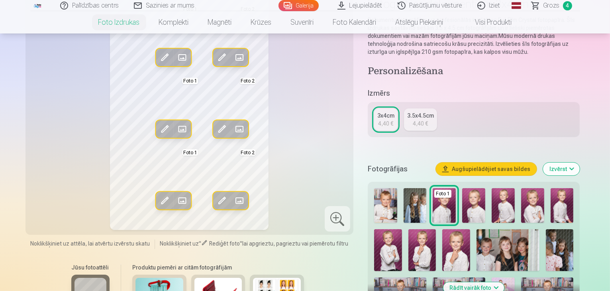
click at [215, 198] on span at bounding box center [221, 200] width 13 height 13
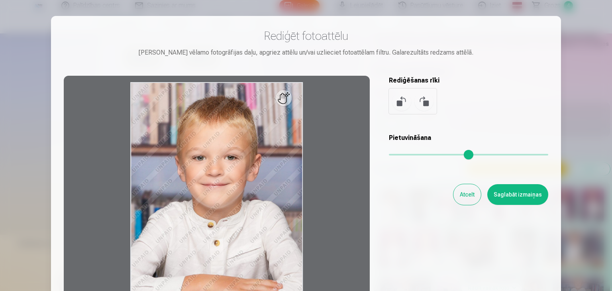
click at [404, 154] on input "range" at bounding box center [468, 155] width 159 height 2
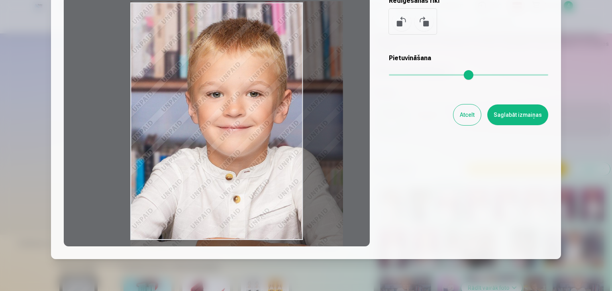
drag, startPoint x: 255, startPoint y: 199, endPoint x: 260, endPoint y: 198, distance: 5.3
click at [260, 198] on div at bounding box center [217, 121] width 306 height 250
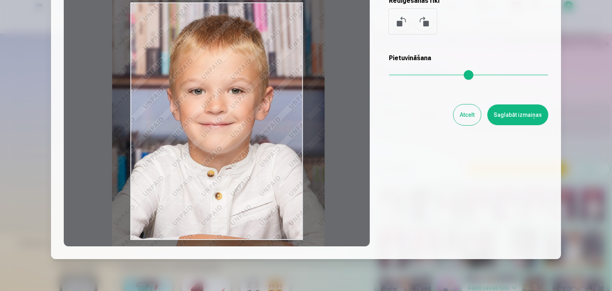
type input "****"
drag, startPoint x: 256, startPoint y: 195, endPoint x: 238, endPoint y: 192, distance: 18.5
click at [238, 192] on div at bounding box center [217, 121] width 306 height 250
click at [520, 125] on div "Rediģēt fotoattēlu Pietuvini vēlamo fotogrāfijas daļu, apgriez attēlu un/vai uz…" at bounding box center [306, 97] width 484 height 297
click at [521, 121] on button "Saglabāt izmaiņas" at bounding box center [517, 114] width 61 height 21
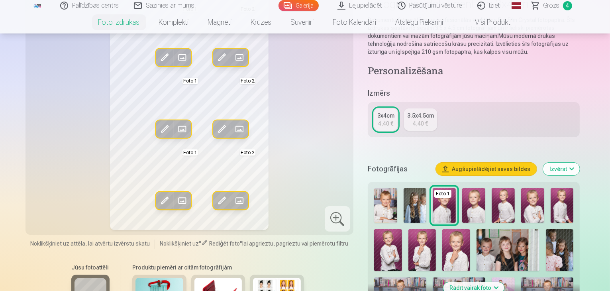
click at [158, 198] on span at bounding box center [164, 200] width 13 height 13
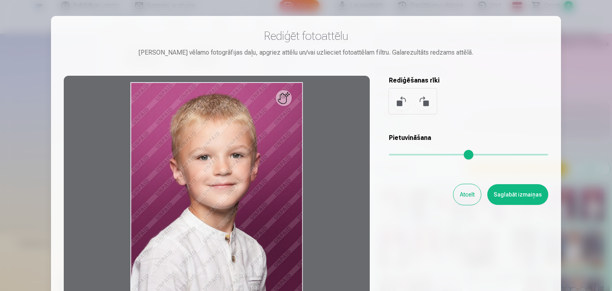
click at [427, 155] on input "range" at bounding box center [468, 155] width 159 height 2
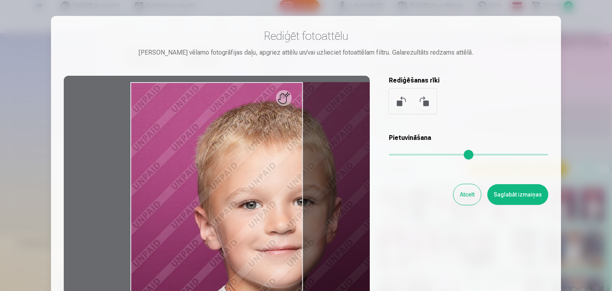
click at [411, 155] on input "range" at bounding box center [468, 155] width 159 height 2
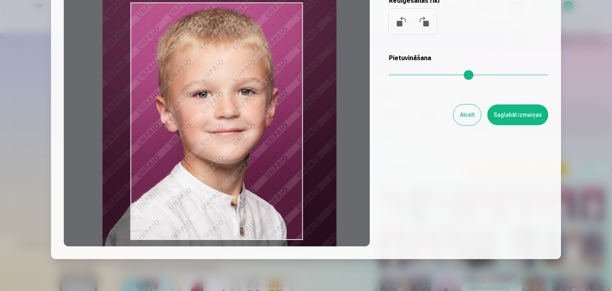
drag, startPoint x: 248, startPoint y: 171, endPoint x: 220, endPoint y: 161, distance: 29.6
click at [220, 161] on div at bounding box center [217, 121] width 306 height 250
type input "****"
click at [514, 116] on button "Saglabāt izmaiņas" at bounding box center [517, 114] width 61 height 21
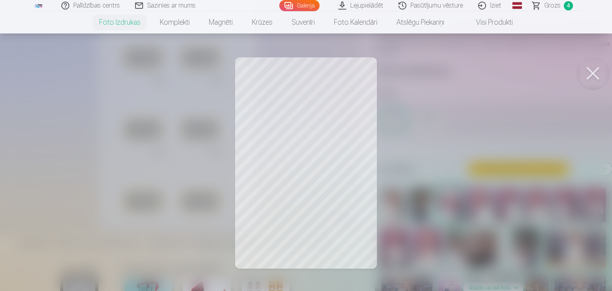
click at [427, 139] on div at bounding box center [306, 145] width 612 height 291
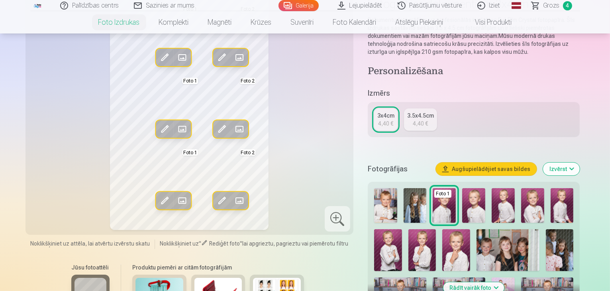
click at [158, 196] on span at bounding box center [164, 200] width 13 height 13
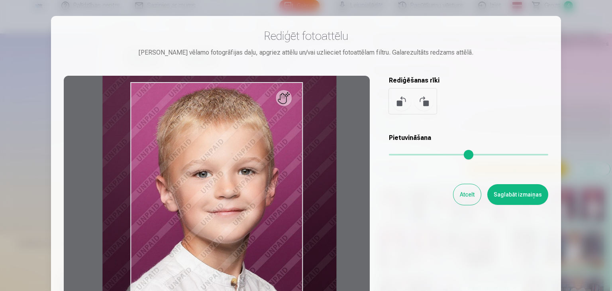
click at [405, 154] on input "range" at bounding box center [468, 155] width 159 height 2
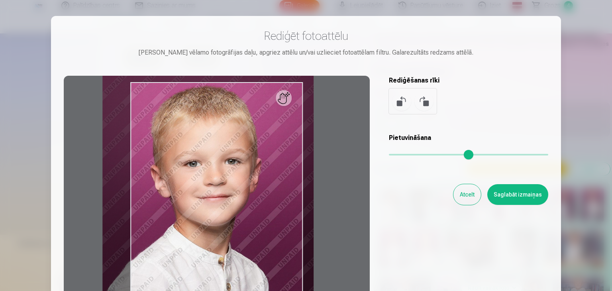
scroll to position [40, 0]
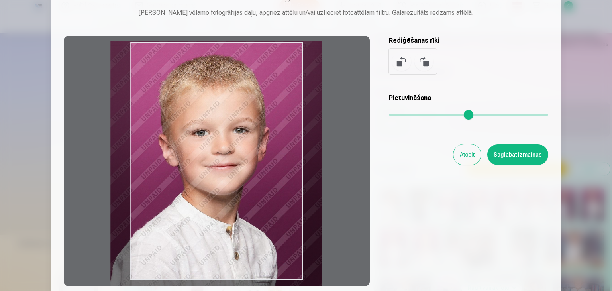
drag, startPoint x: 249, startPoint y: 164, endPoint x: 256, endPoint y: 173, distance: 11.8
click at [256, 173] on div at bounding box center [217, 161] width 306 height 250
type input "****"
click at [515, 161] on button "Saglabāt izmaiņas" at bounding box center [517, 154] width 61 height 21
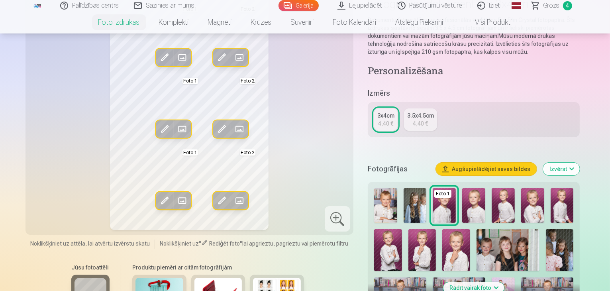
click at [158, 128] on span at bounding box center [164, 129] width 13 height 13
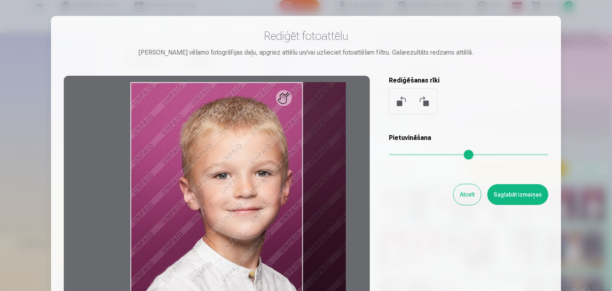
click at [406, 155] on input "range" at bounding box center [468, 155] width 159 height 2
click at [352, 222] on div at bounding box center [217, 201] width 306 height 250
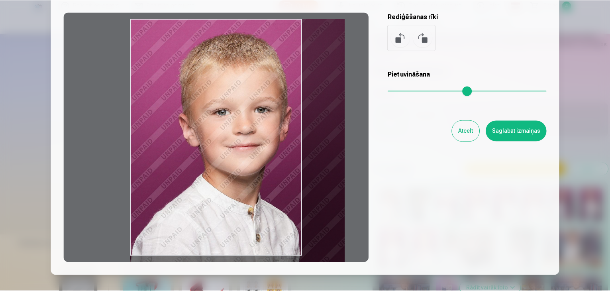
scroll to position [32, 0]
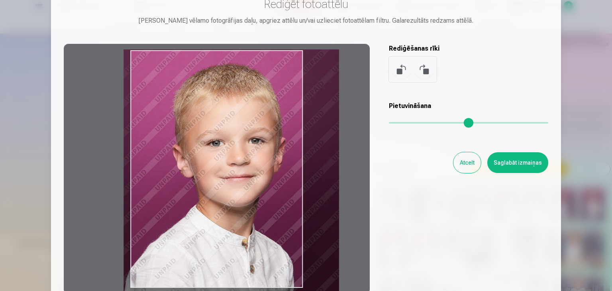
drag, startPoint x: 273, startPoint y: 166, endPoint x: 261, endPoint y: 162, distance: 12.2
click at [261, 162] on div at bounding box center [217, 169] width 306 height 250
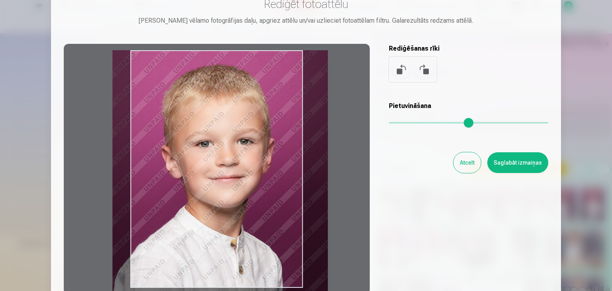
type input "****"
drag, startPoint x: 261, startPoint y: 162, endPoint x: 255, endPoint y: 169, distance: 9.3
click at [255, 169] on div at bounding box center [217, 169] width 306 height 250
click at [497, 161] on button "Saglabāt izmaiņas" at bounding box center [517, 162] width 61 height 21
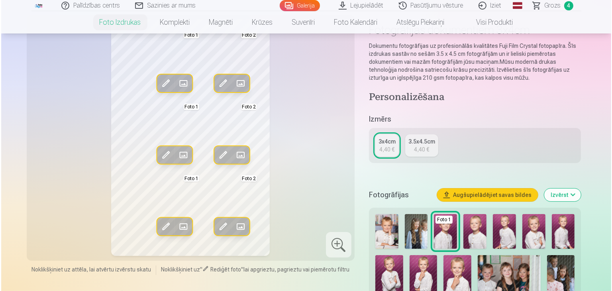
scroll to position [40, 0]
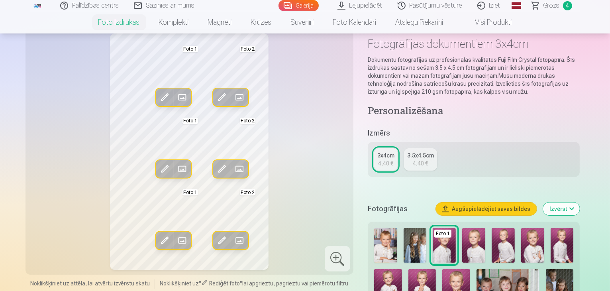
click at [158, 91] on span at bounding box center [164, 97] width 13 height 13
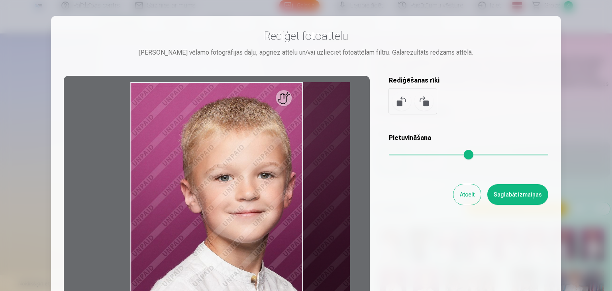
click at [407, 155] on input "range" at bounding box center [468, 155] width 159 height 2
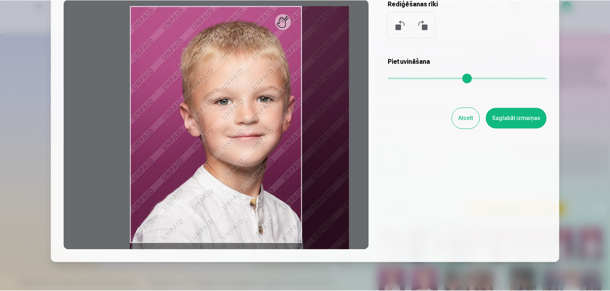
scroll to position [80, 0]
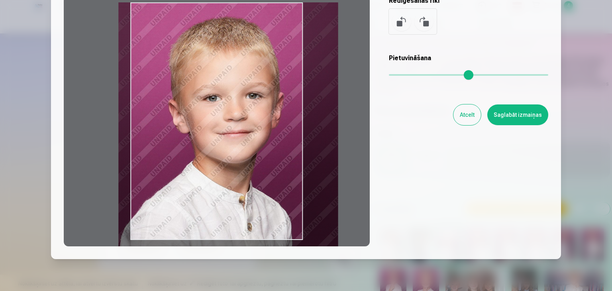
drag, startPoint x: 234, startPoint y: 154, endPoint x: 222, endPoint y: 157, distance: 12.4
click at [222, 157] on div at bounding box center [217, 121] width 306 height 250
type input "***"
click at [527, 112] on button "Saglabāt izmaiņas" at bounding box center [517, 114] width 61 height 21
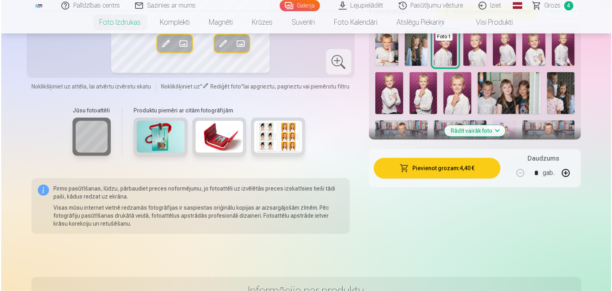
scroll to position [239, 0]
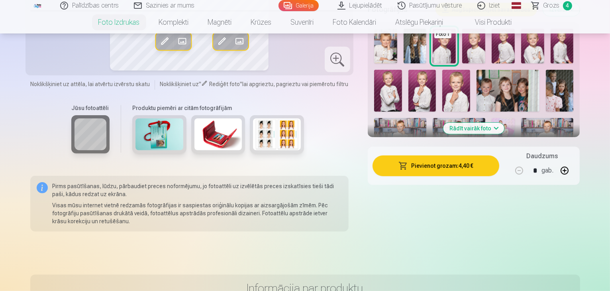
click at [446, 174] on button "Pievienot grozam : 4,40 €" at bounding box center [435, 165] width 127 height 21
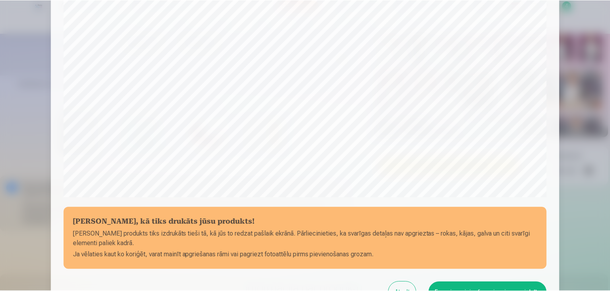
scroll to position [203, 0]
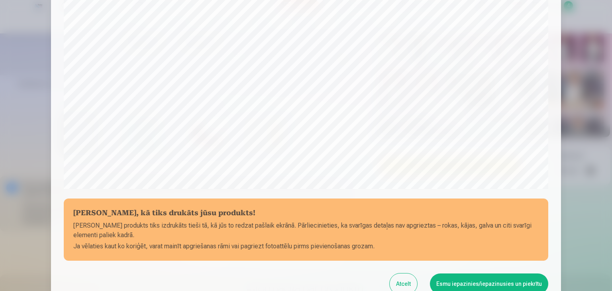
click at [498, 278] on button "Esmu iepazinies/iepazinusies un piekrītu" at bounding box center [489, 283] width 118 height 21
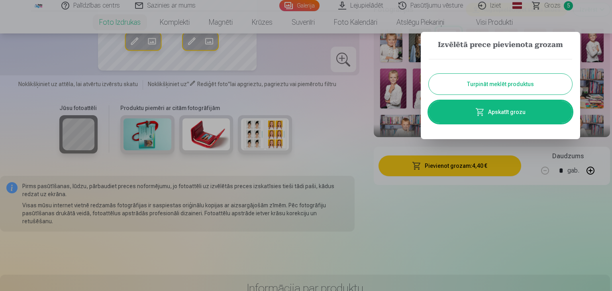
click at [515, 106] on link "Apskatīt grozu" at bounding box center [500, 112] width 143 height 22
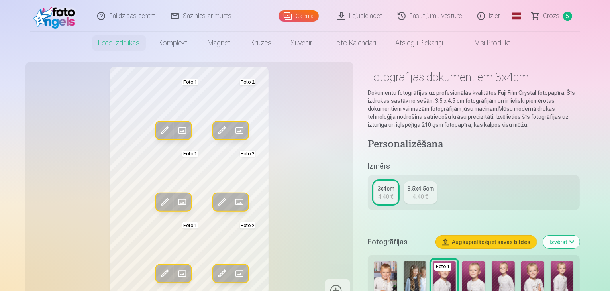
scroll to position [0, 0]
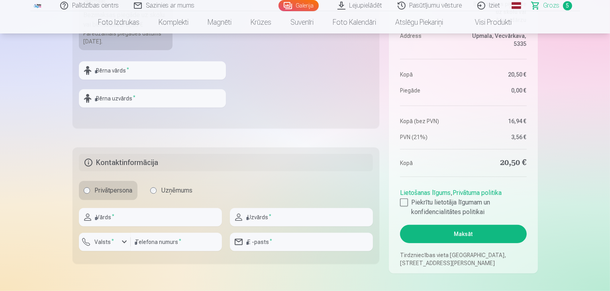
scroll to position [398, 0]
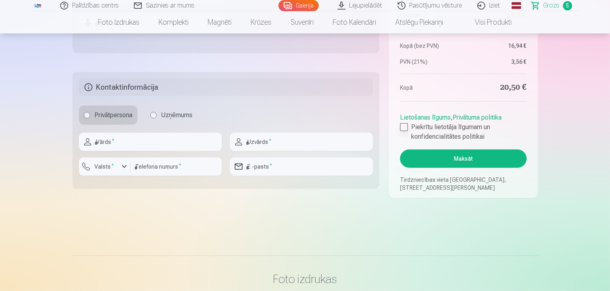
click at [403, 127] on div at bounding box center [404, 127] width 8 height 8
click at [440, 155] on button "Maksāt" at bounding box center [463, 158] width 126 height 18
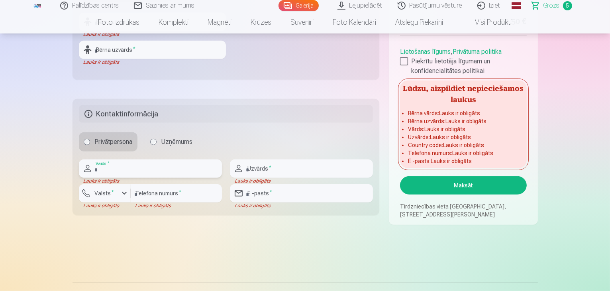
scroll to position [319, 0]
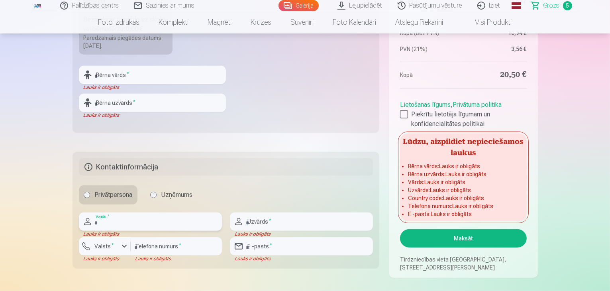
click at [140, 219] on input "text" at bounding box center [150, 221] width 143 height 18
type input "*****"
type input "*******"
type input "********"
type input "**********"
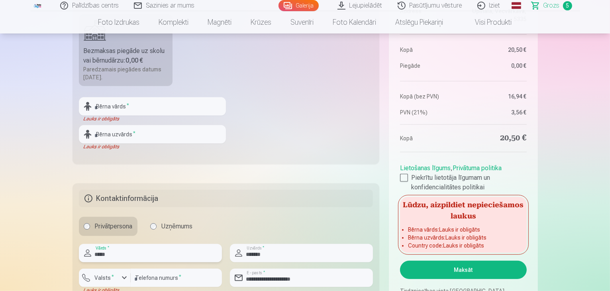
scroll to position [239, 0]
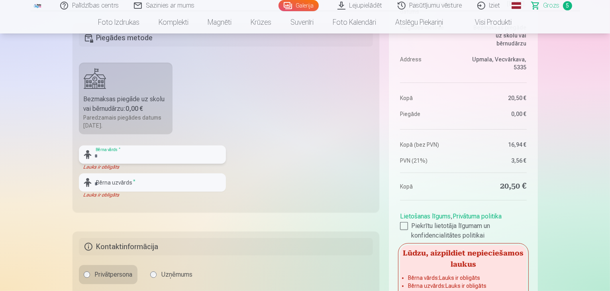
click at [169, 157] on input "text" at bounding box center [152, 154] width 147 height 18
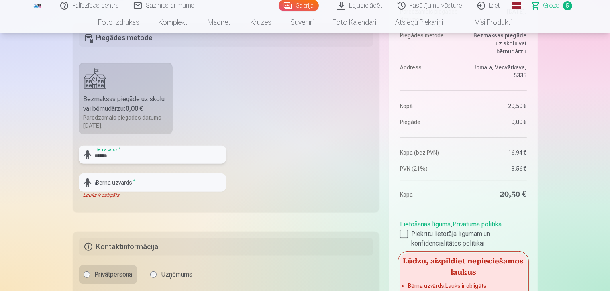
type input "******"
click at [147, 187] on input "text" at bounding box center [152, 182] width 147 height 18
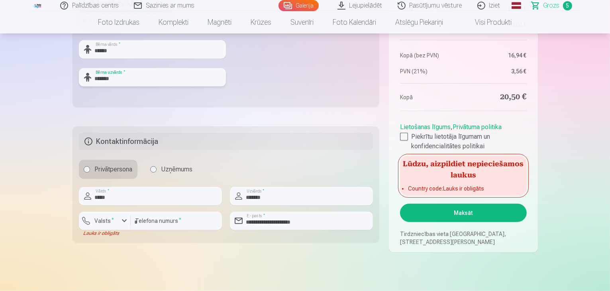
scroll to position [358, 0]
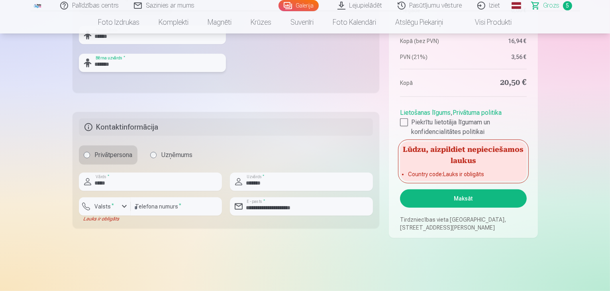
type input "*******"
click at [446, 200] on button "Maksāt" at bounding box center [463, 198] width 126 height 18
click at [470, 200] on button "Maksāt" at bounding box center [463, 198] width 126 height 18
click at [121, 208] on div "button" at bounding box center [124, 207] width 10 height 10
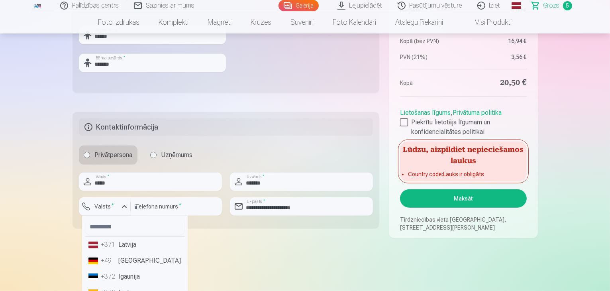
click at [123, 241] on li "+371 Latvija" at bounding box center [134, 245] width 99 height 16
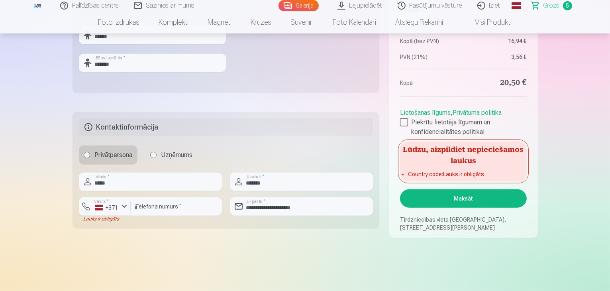
click at [453, 191] on button "Maksāt" at bounding box center [463, 198] width 126 height 18
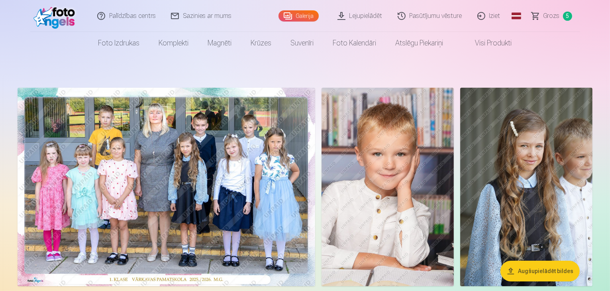
click at [546, 18] on span "Grozs" at bounding box center [551, 16] width 16 height 10
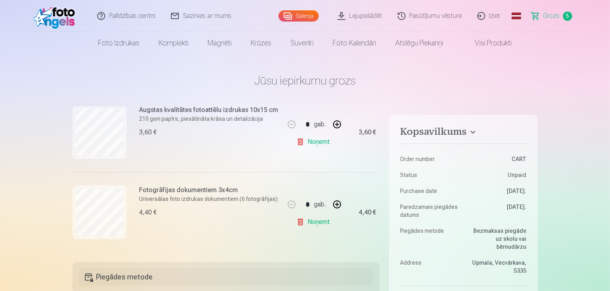
click at [498, 17] on link "Iziet" at bounding box center [489, 16] width 38 height 32
